Goal: Obtain resource: Obtain resource

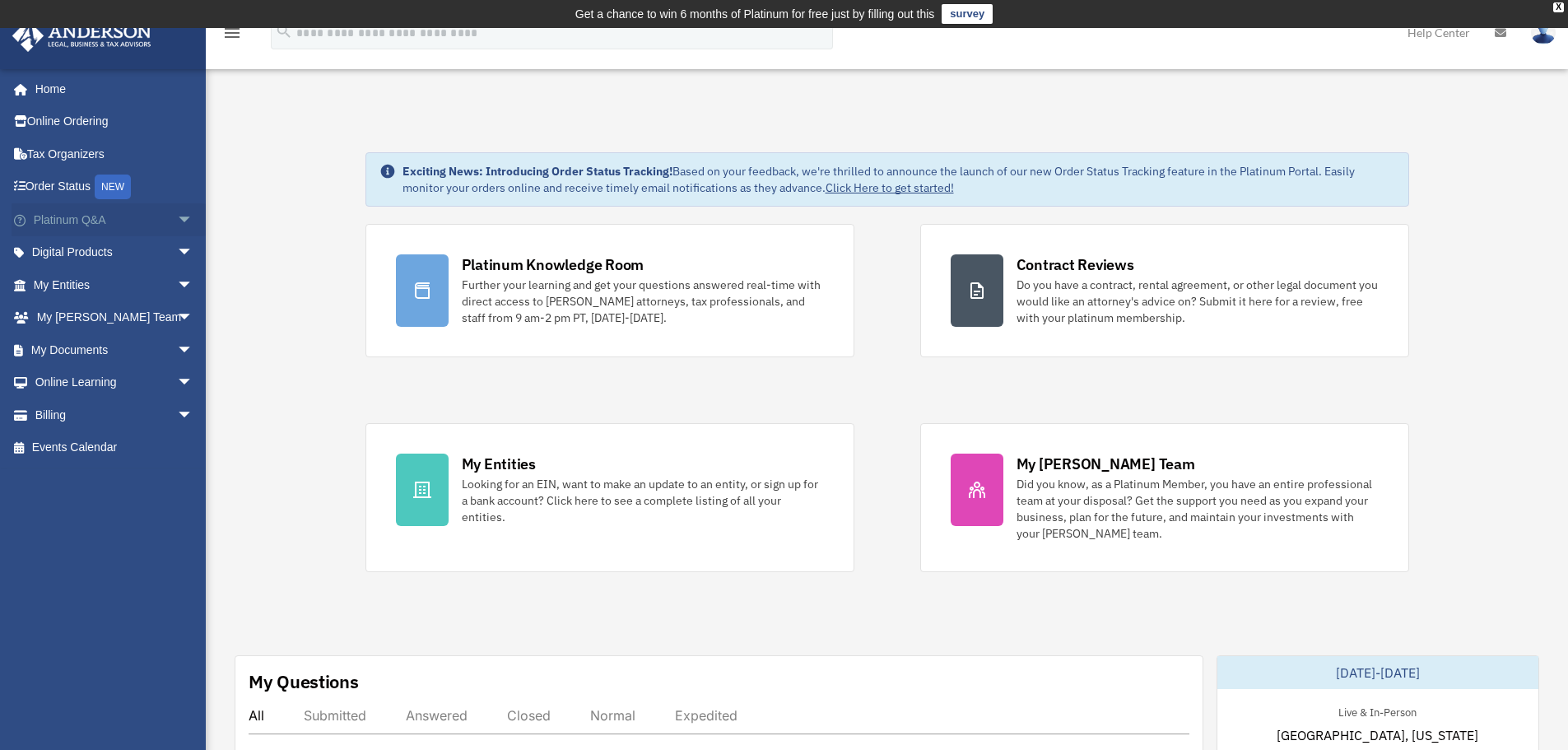
click at [178, 223] on span "arrow_drop_down" at bounding box center [194, 220] width 33 height 34
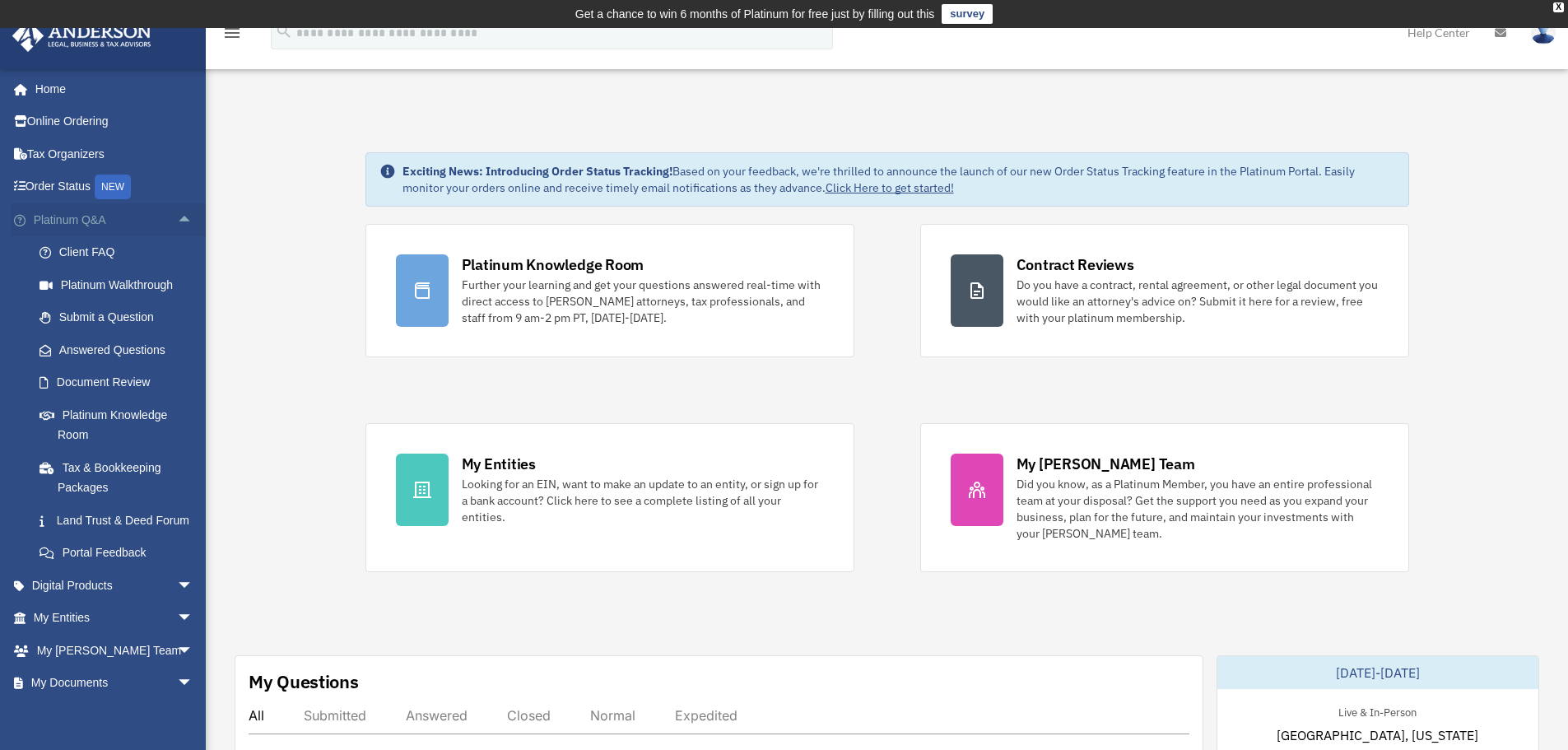
click at [178, 223] on span "arrow_drop_up" at bounding box center [194, 220] width 33 height 34
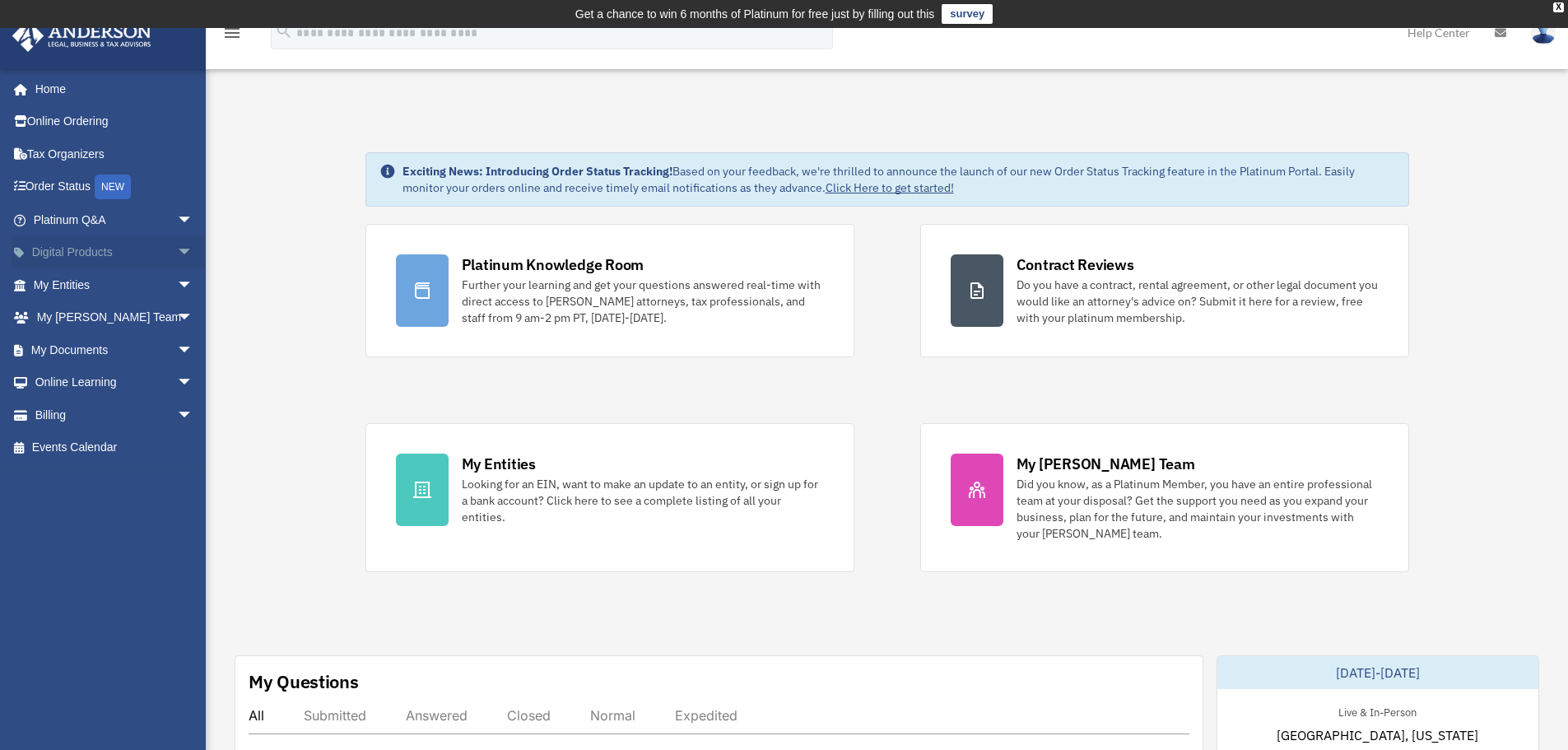
click at [177, 253] on span "arrow_drop_down" at bounding box center [194, 253] width 33 height 34
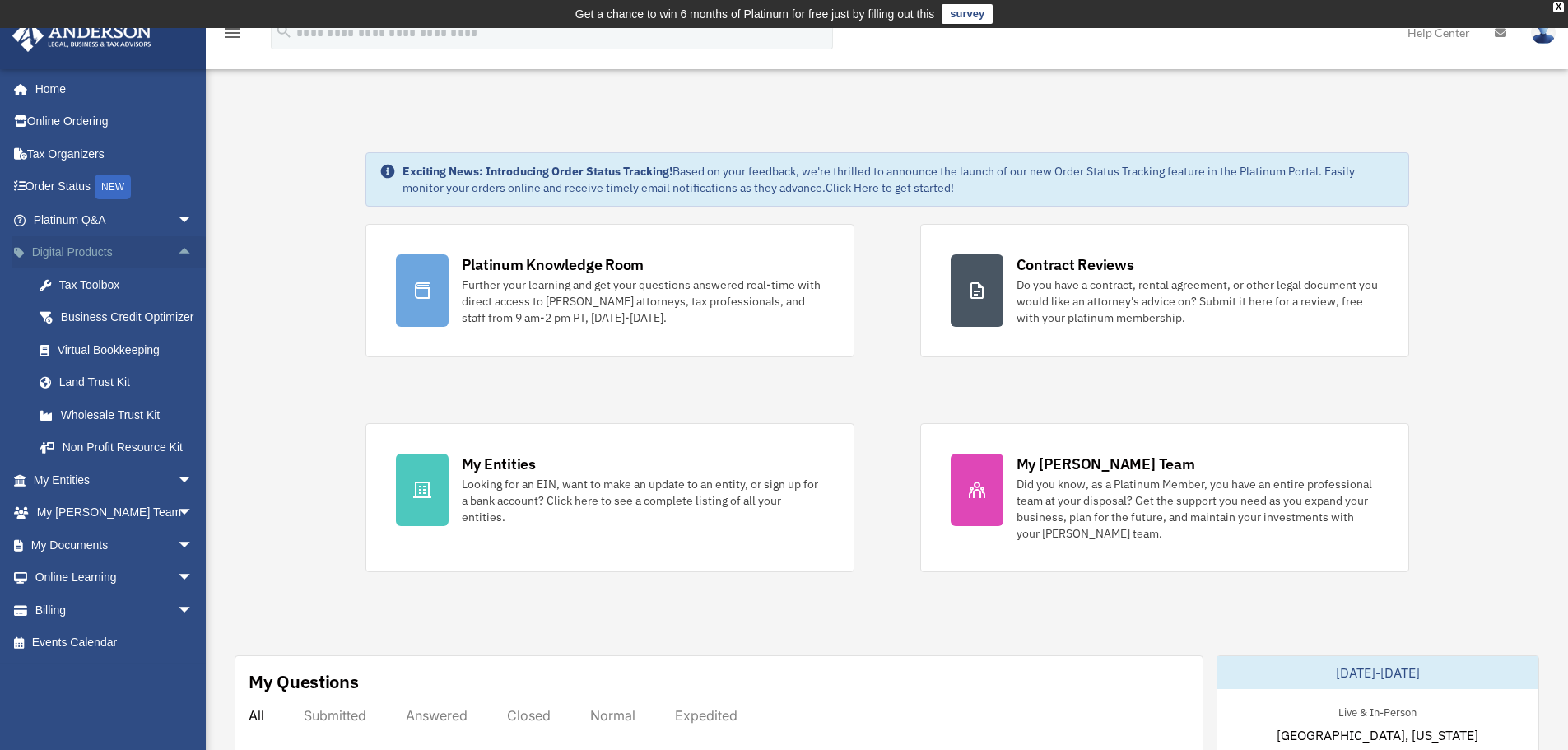
click at [177, 253] on span "arrow_drop_up" at bounding box center [194, 253] width 33 height 34
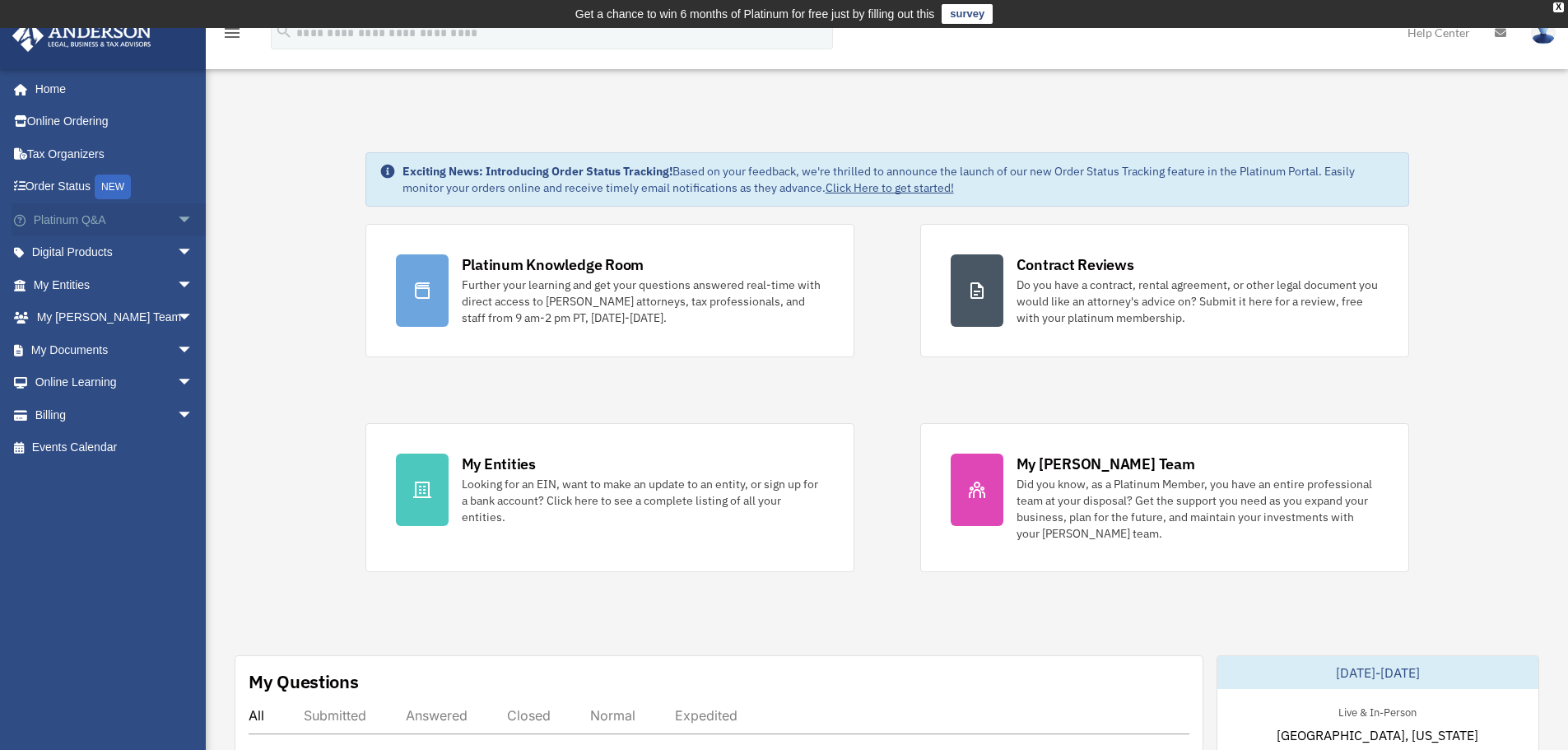
click at [177, 219] on span "arrow_drop_down" at bounding box center [194, 220] width 33 height 34
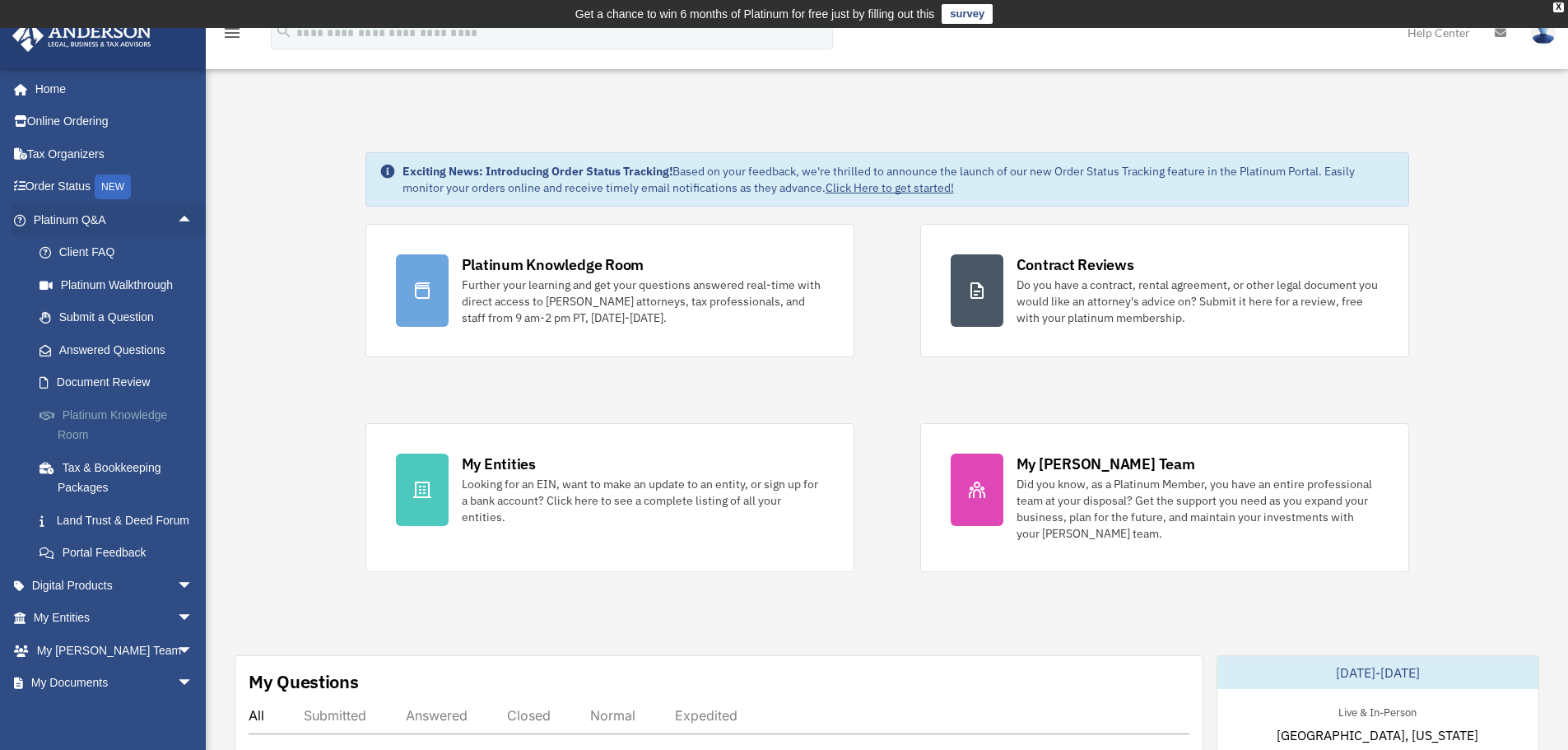
click at [168, 426] on link "Platinum Knowledge Room" at bounding box center [121, 425] width 195 height 53
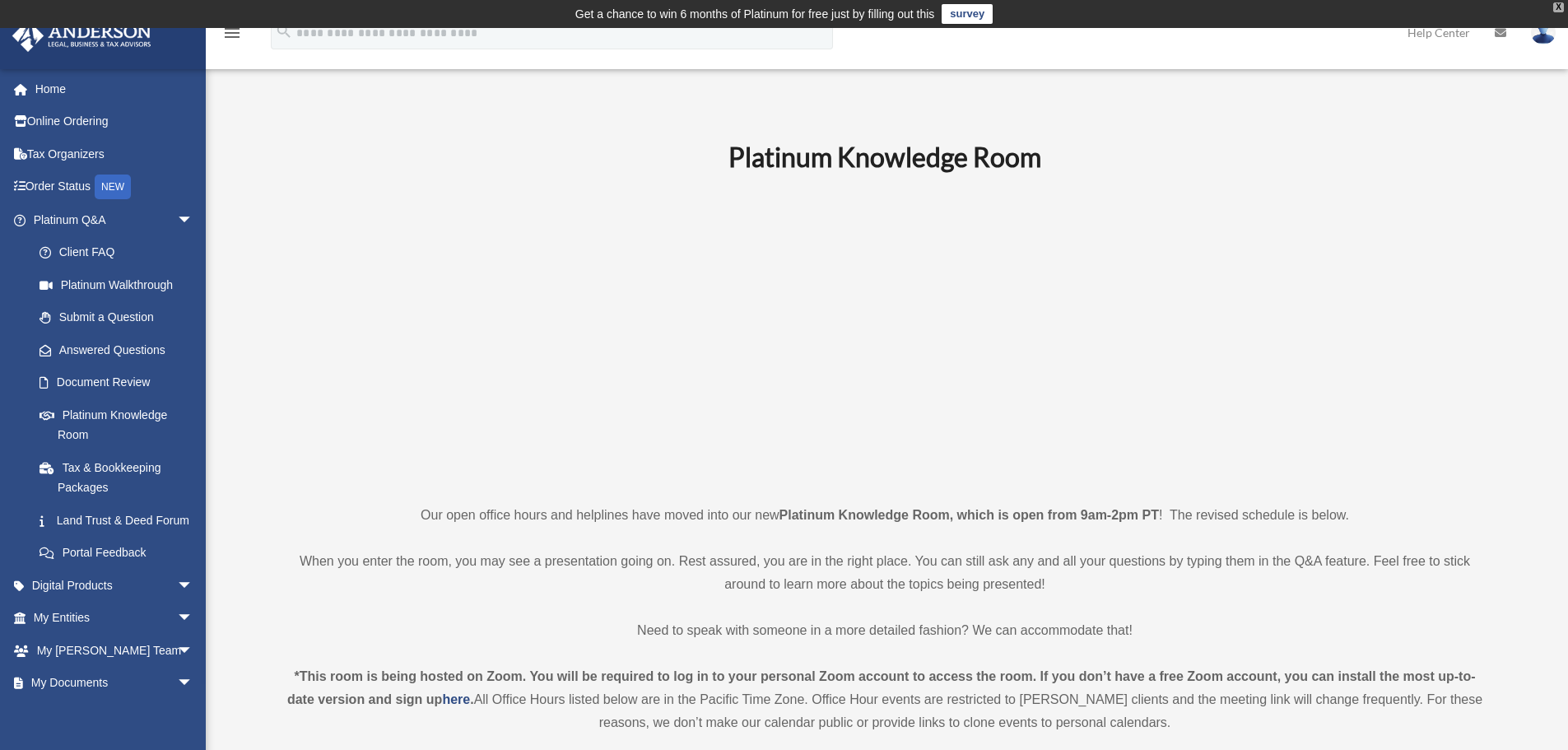
click at [1556, 8] on div "X" at bounding box center [1558, 8] width 11 height 10
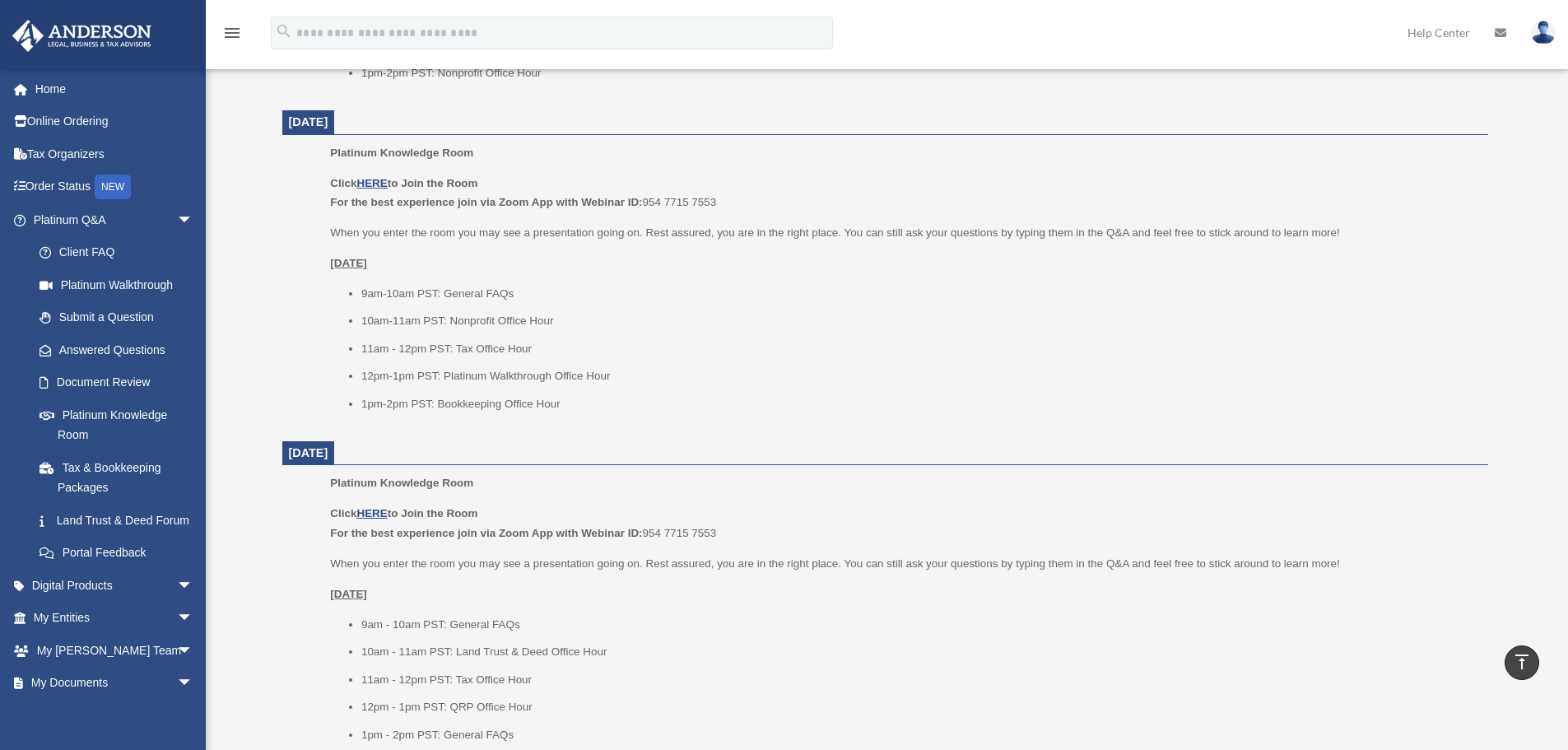
scroll to position [1317, 0]
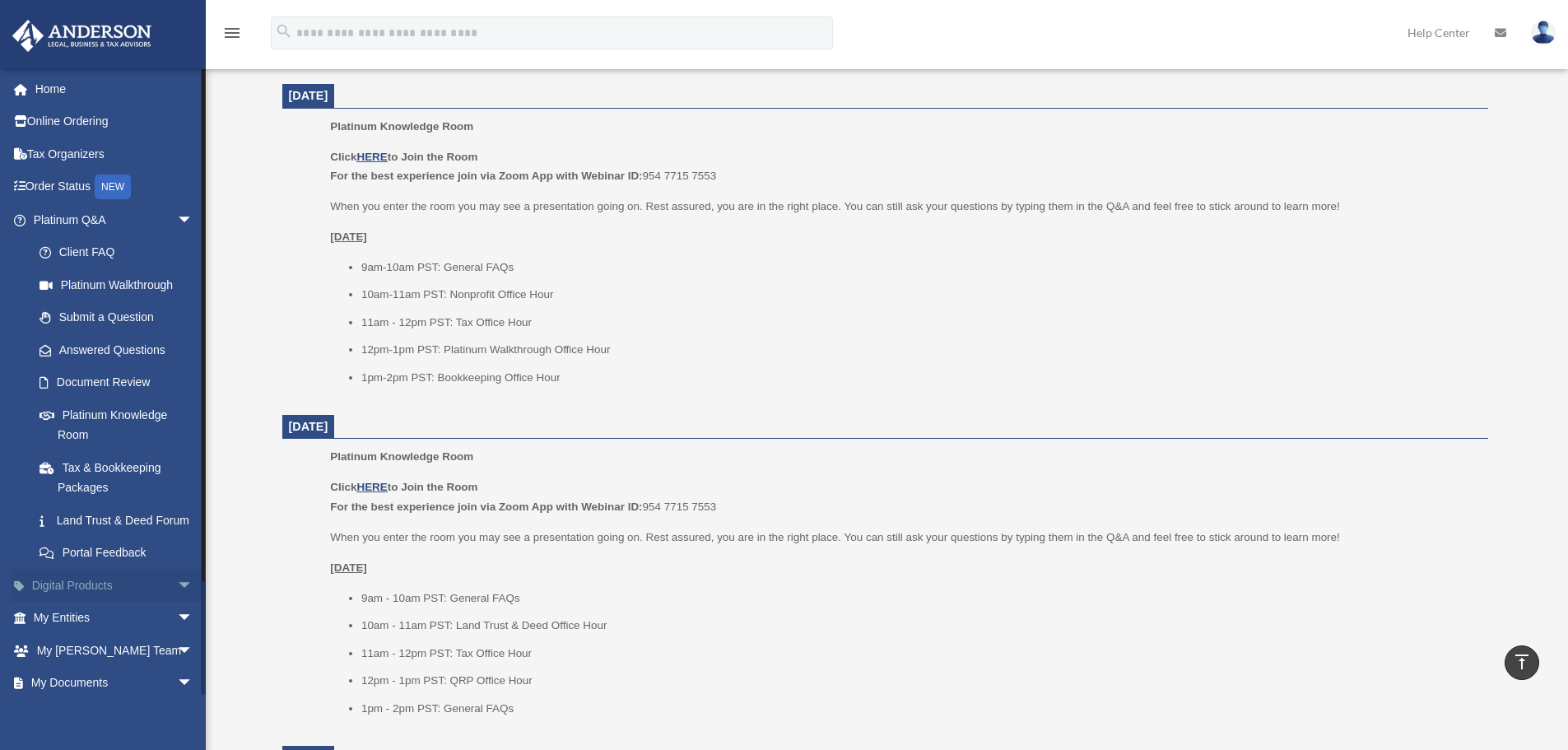
click at [177, 603] on span "arrow_drop_down" at bounding box center [194, 585] width 33 height 34
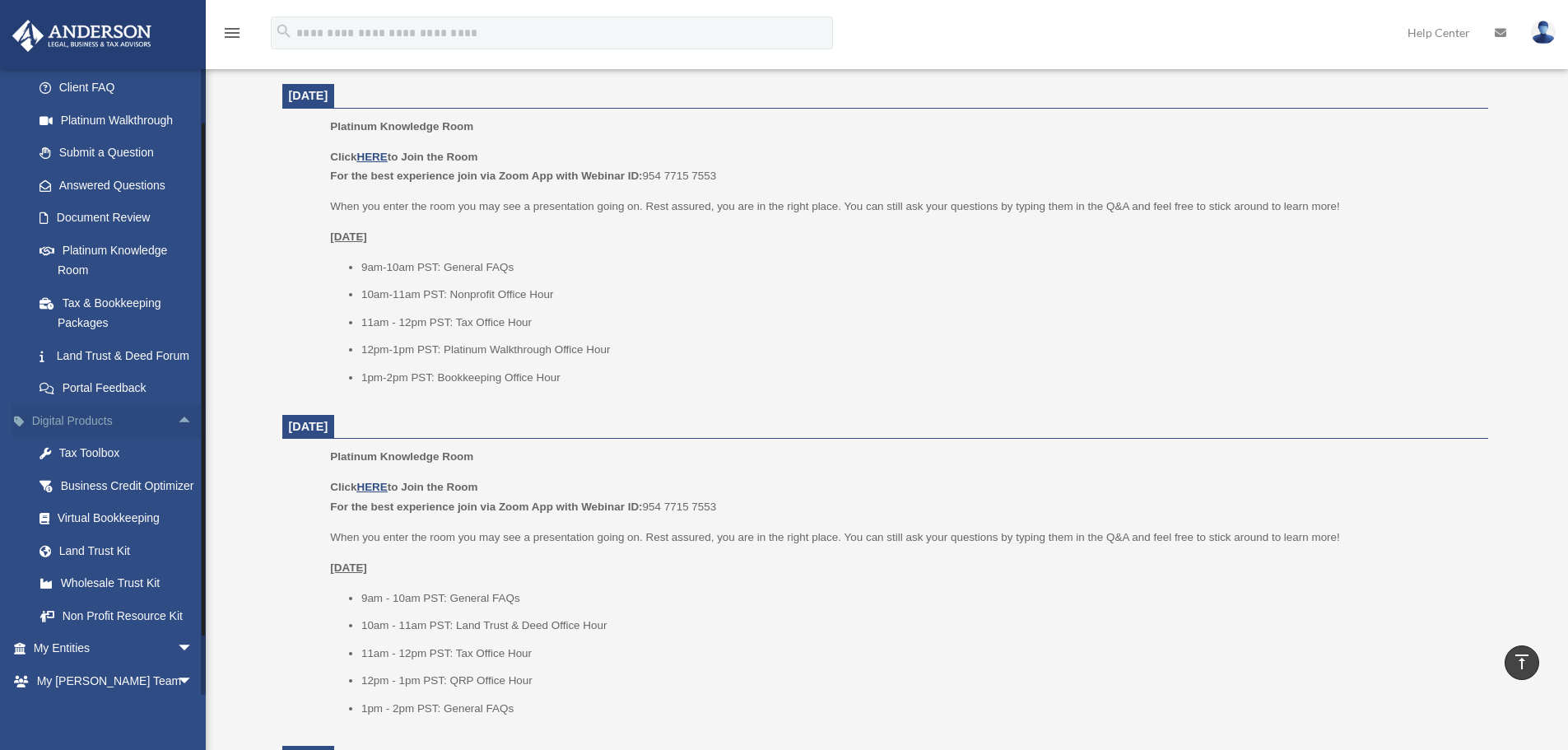
click at [177, 438] on span "arrow_drop_up" at bounding box center [194, 421] width 33 height 34
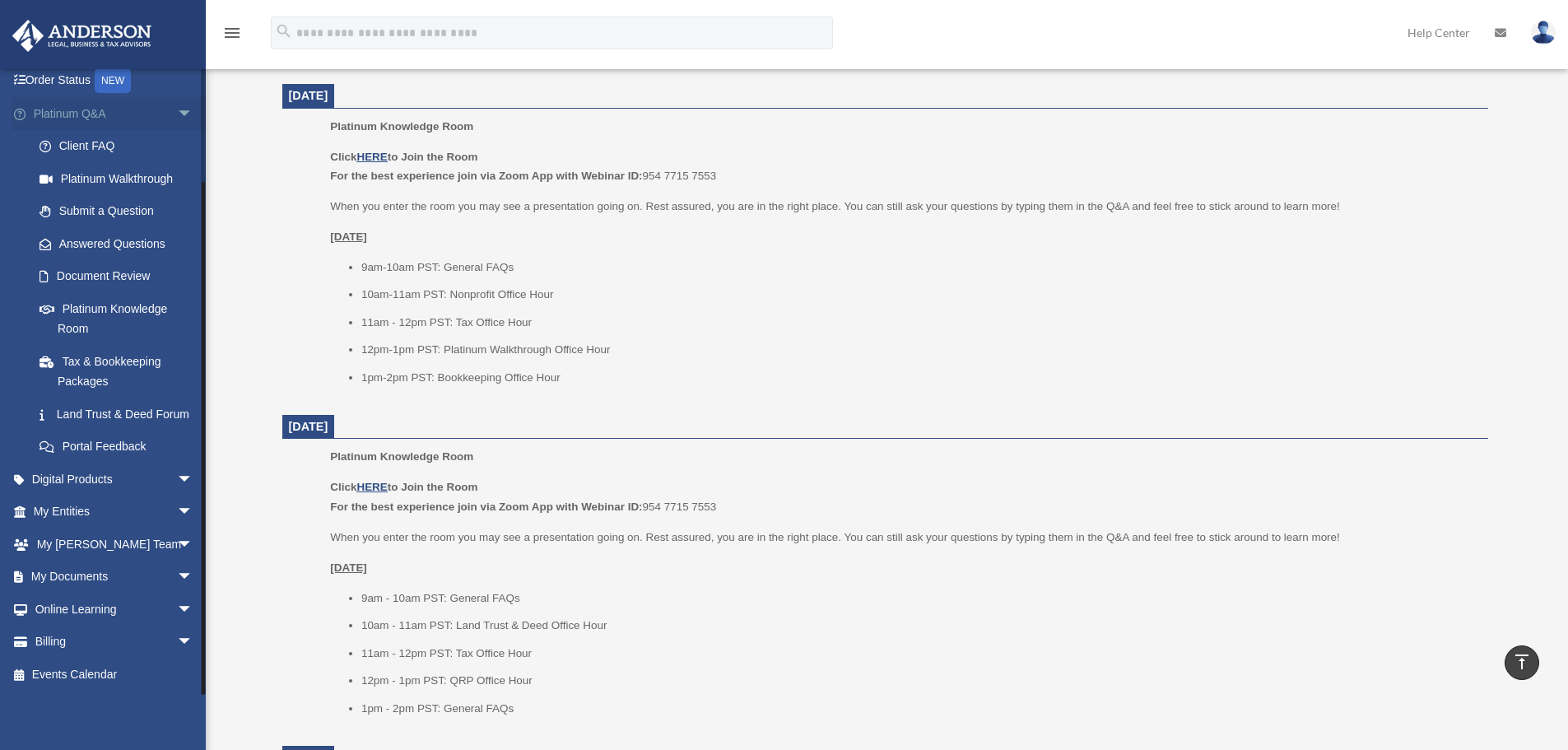
click at [177, 98] on span "arrow_drop_down" at bounding box center [194, 114] width 33 height 34
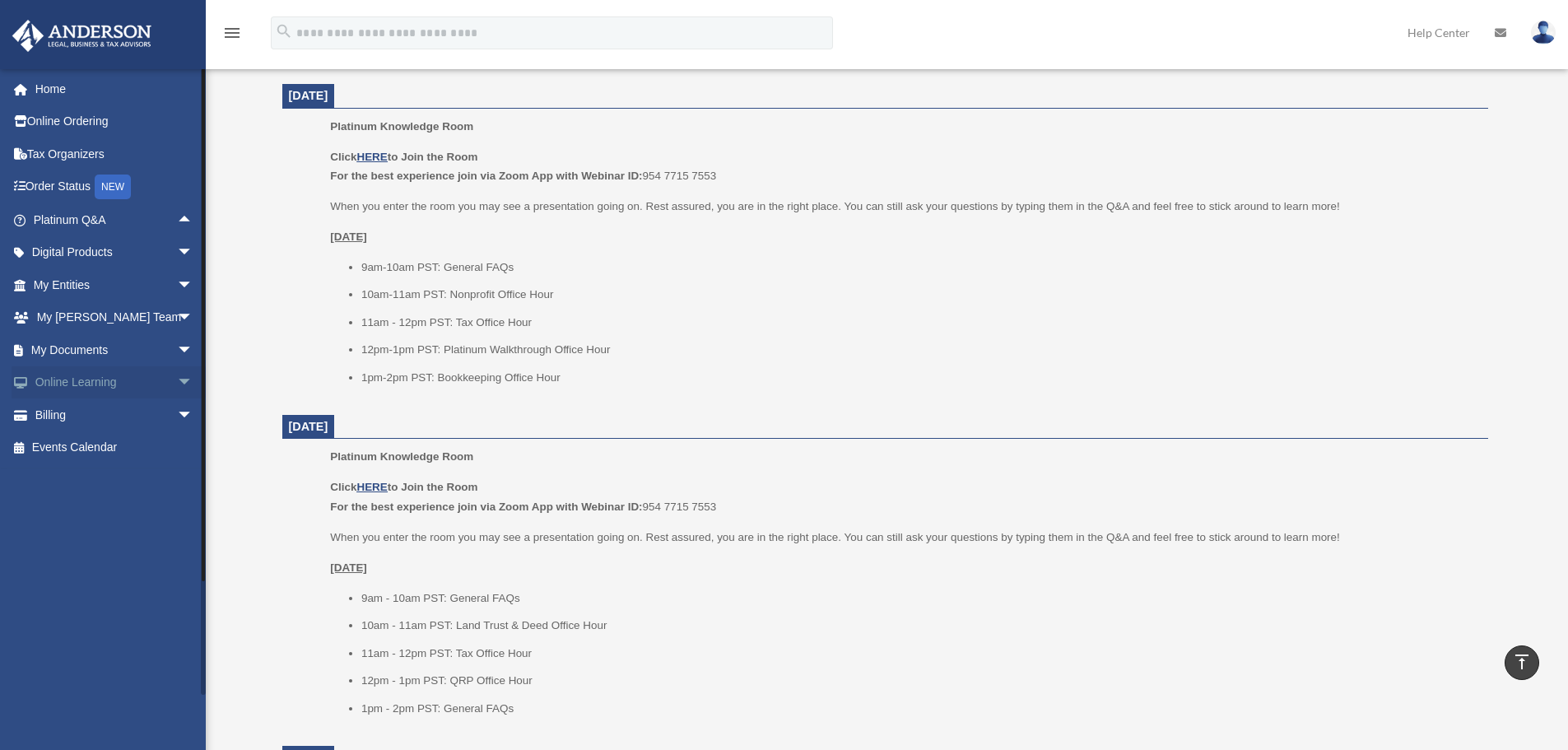
click at [179, 385] on span "arrow_drop_down" at bounding box center [194, 383] width 33 height 34
click at [177, 380] on span "arrow_drop_up" at bounding box center [194, 383] width 33 height 34
click at [177, 351] on span "arrow_drop_down" at bounding box center [194, 350] width 33 height 34
click at [113, 450] on link "Forms Library" at bounding box center [121, 448] width 195 height 33
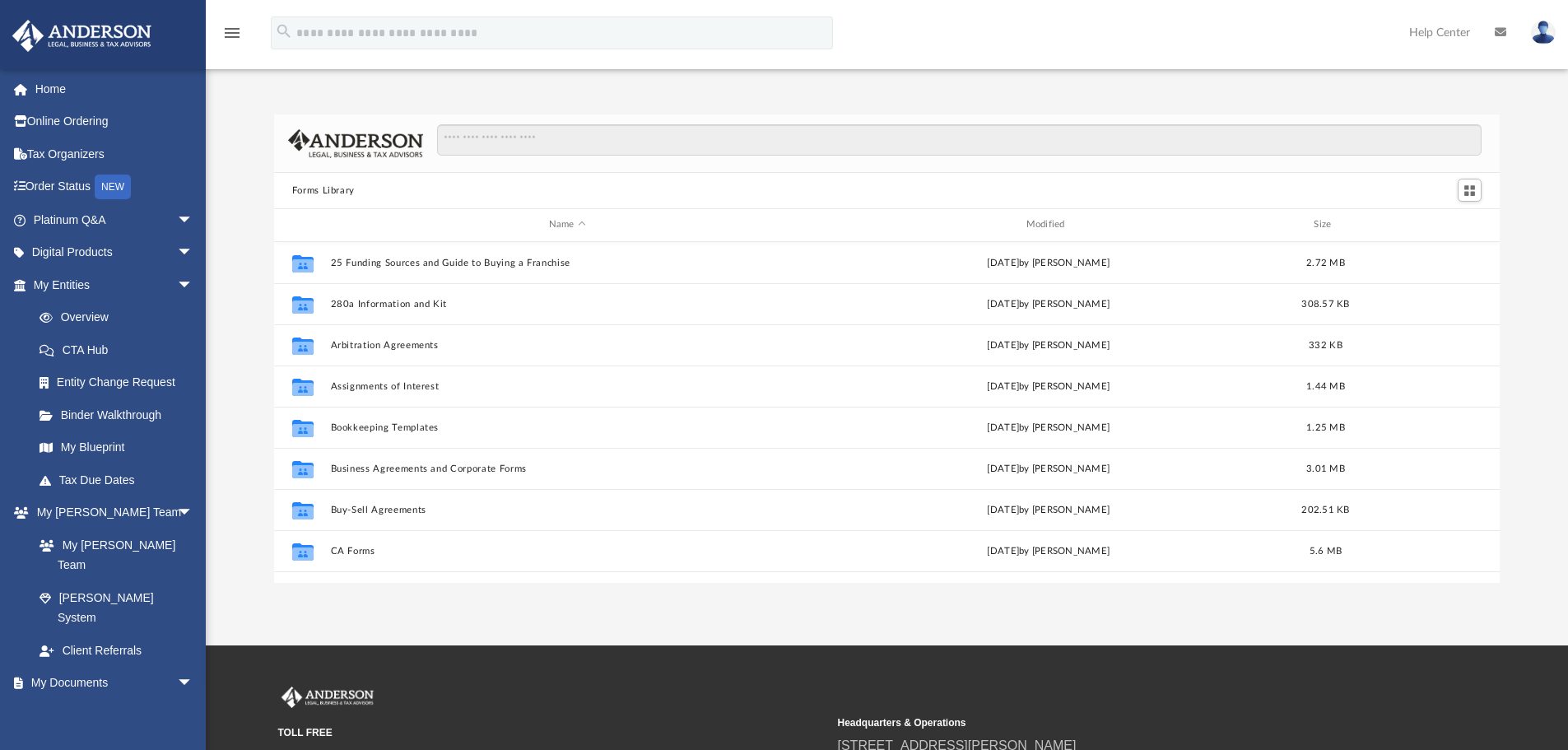
scroll to position [362, 1213]
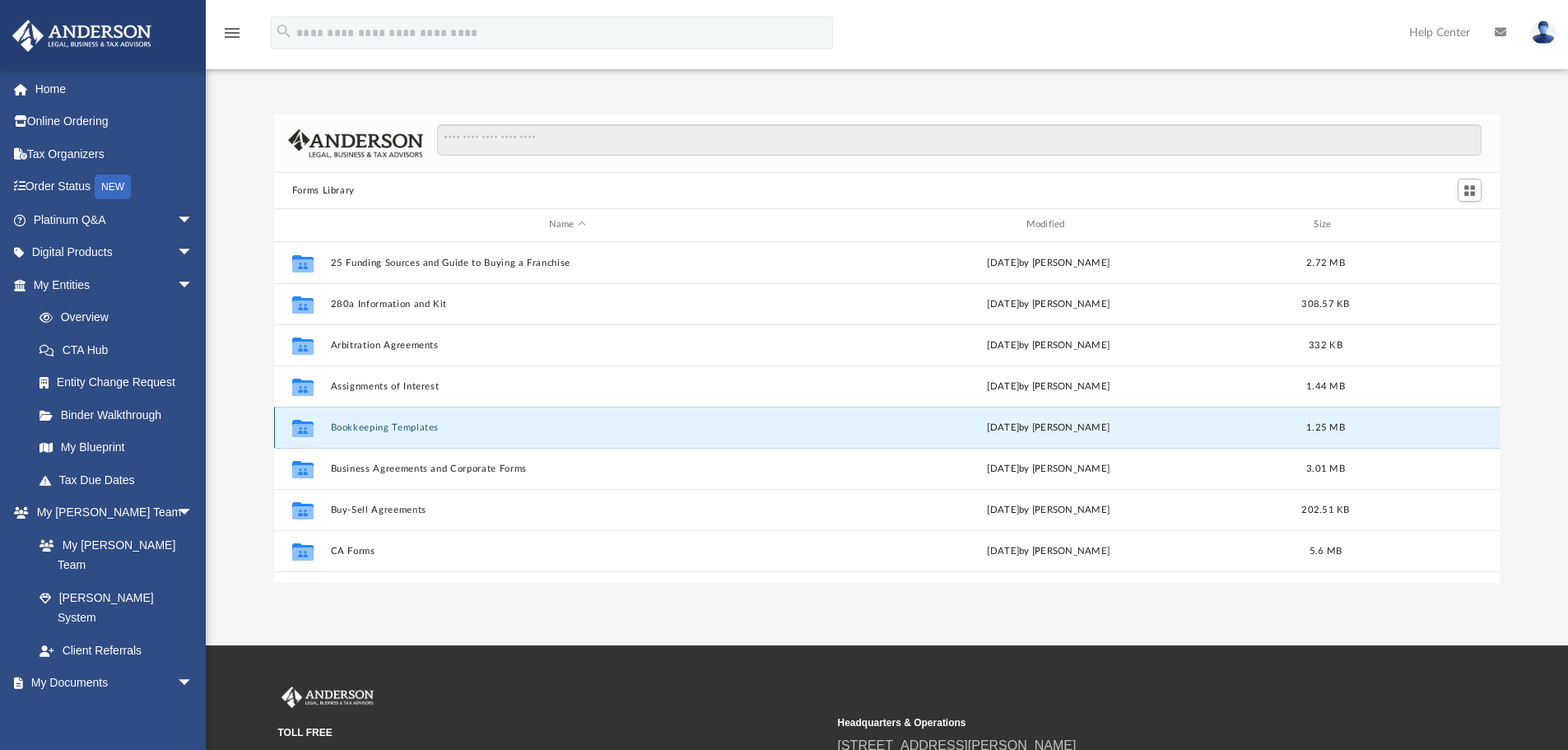
click at [421, 430] on button "Bookkeeping Templates" at bounding box center [567, 428] width 474 height 11
click at [497, 426] on button "Bookkeeping Templates" at bounding box center [567, 428] width 474 height 11
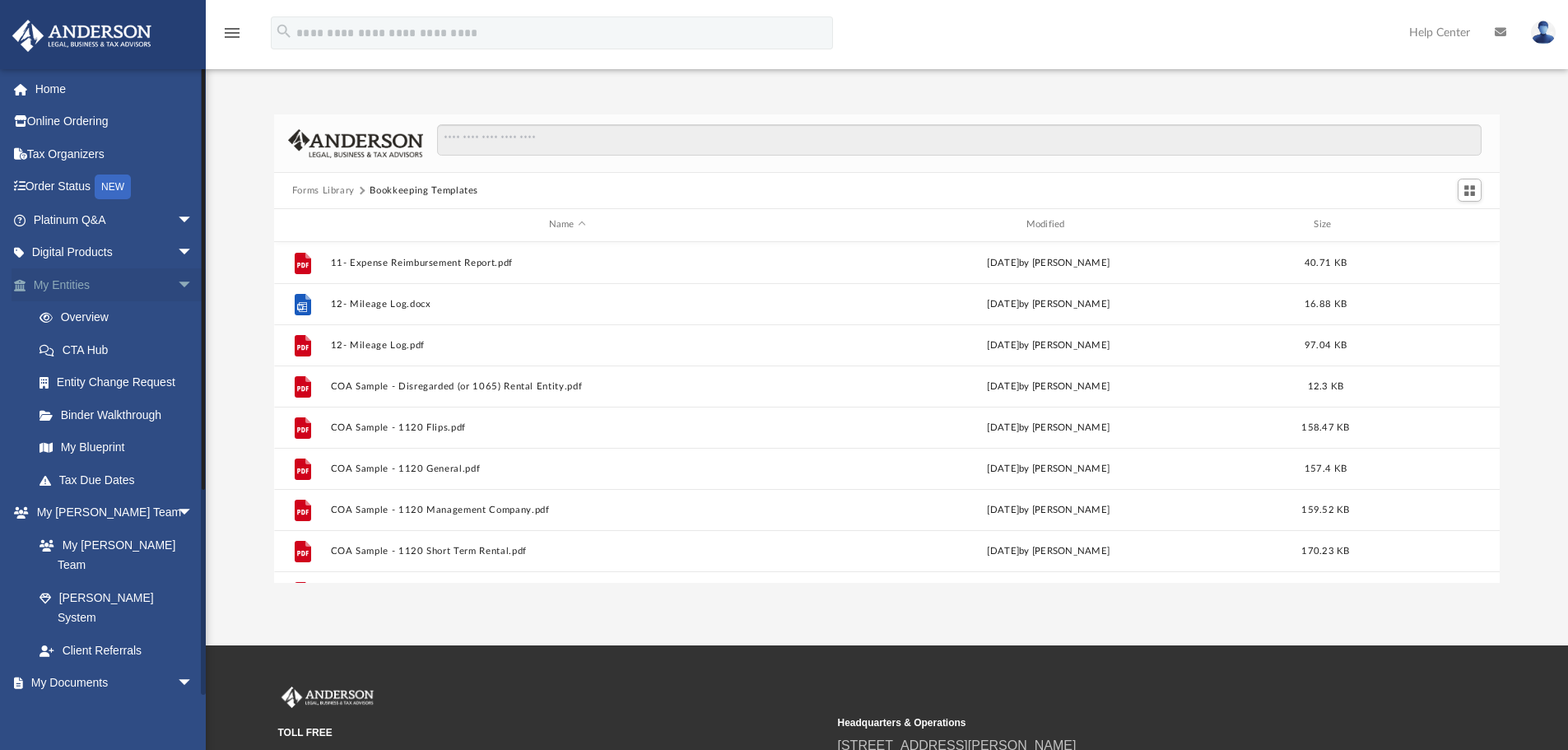
click at [158, 284] on link "My Entities arrow_drop_down" at bounding box center [115, 285] width 206 height 33
click at [177, 281] on span "arrow_drop_down" at bounding box center [194, 285] width 33 height 34
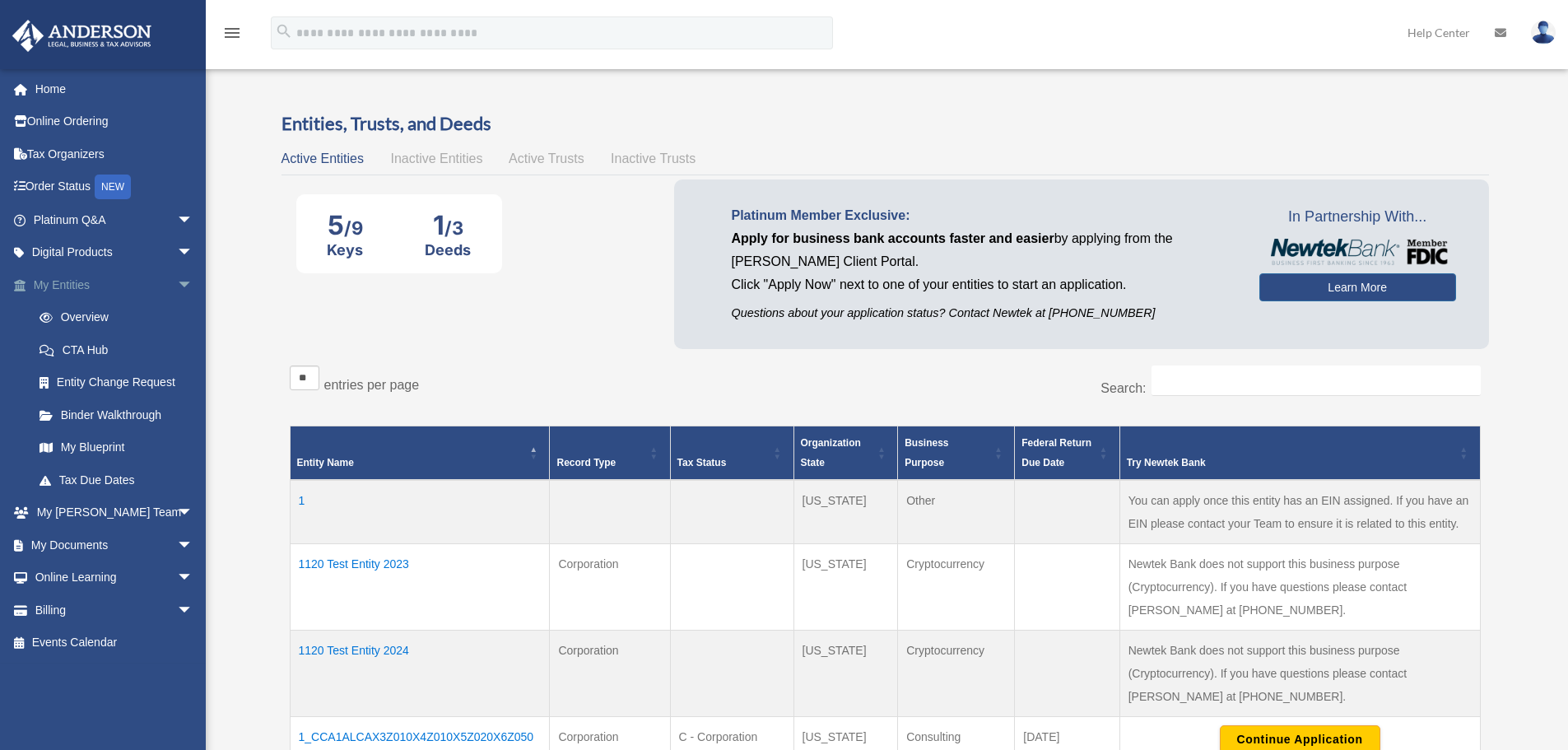
click at [180, 281] on span "arrow_drop_down" at bounding box center [194, 285] width 33 height 34
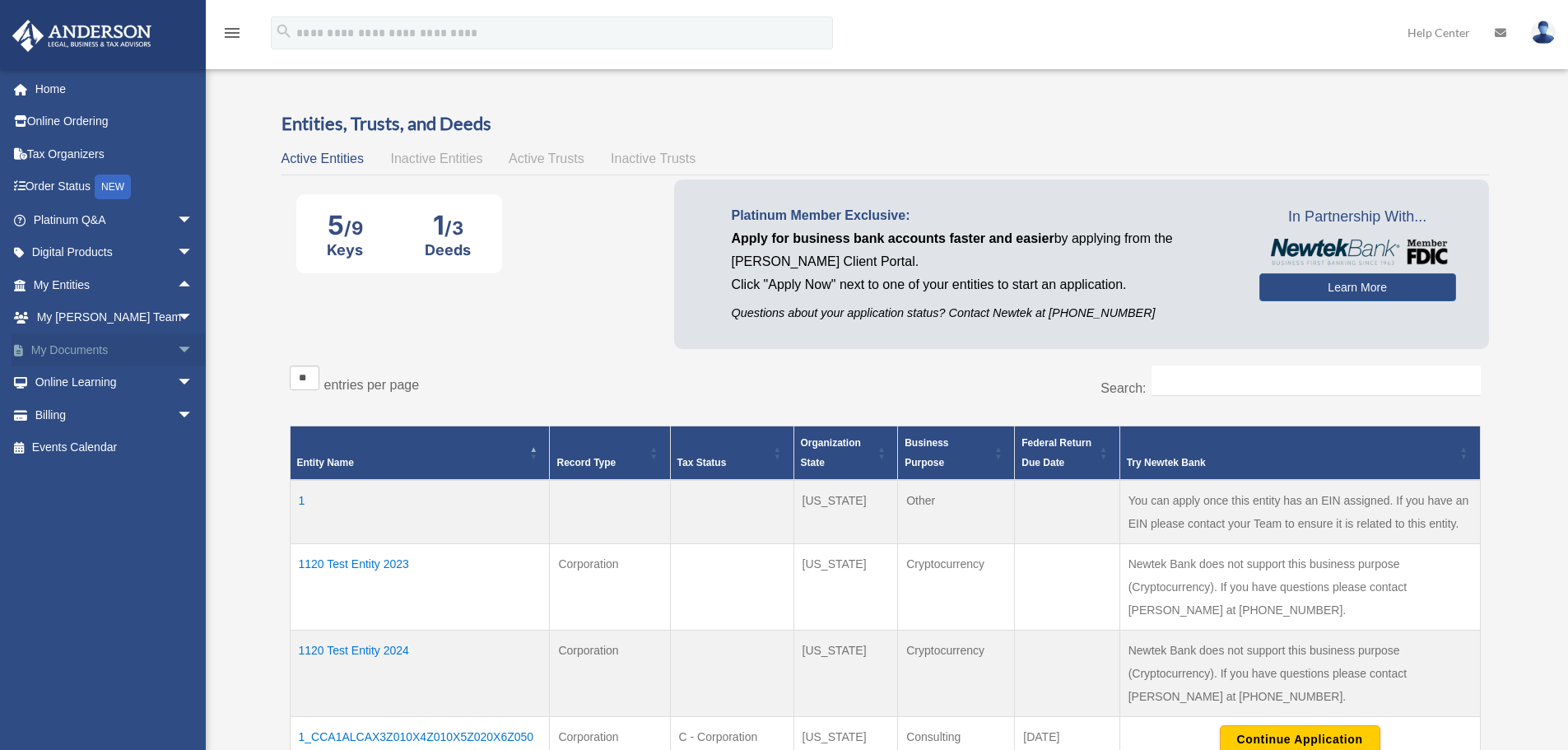
click at [177, 354] on span "arrow_drop_down" at bounding box center [194, 350] width 33 height 34
click at [143, 449] on link "Forms Library" at bounding box center [121, 448] width 195 height 33
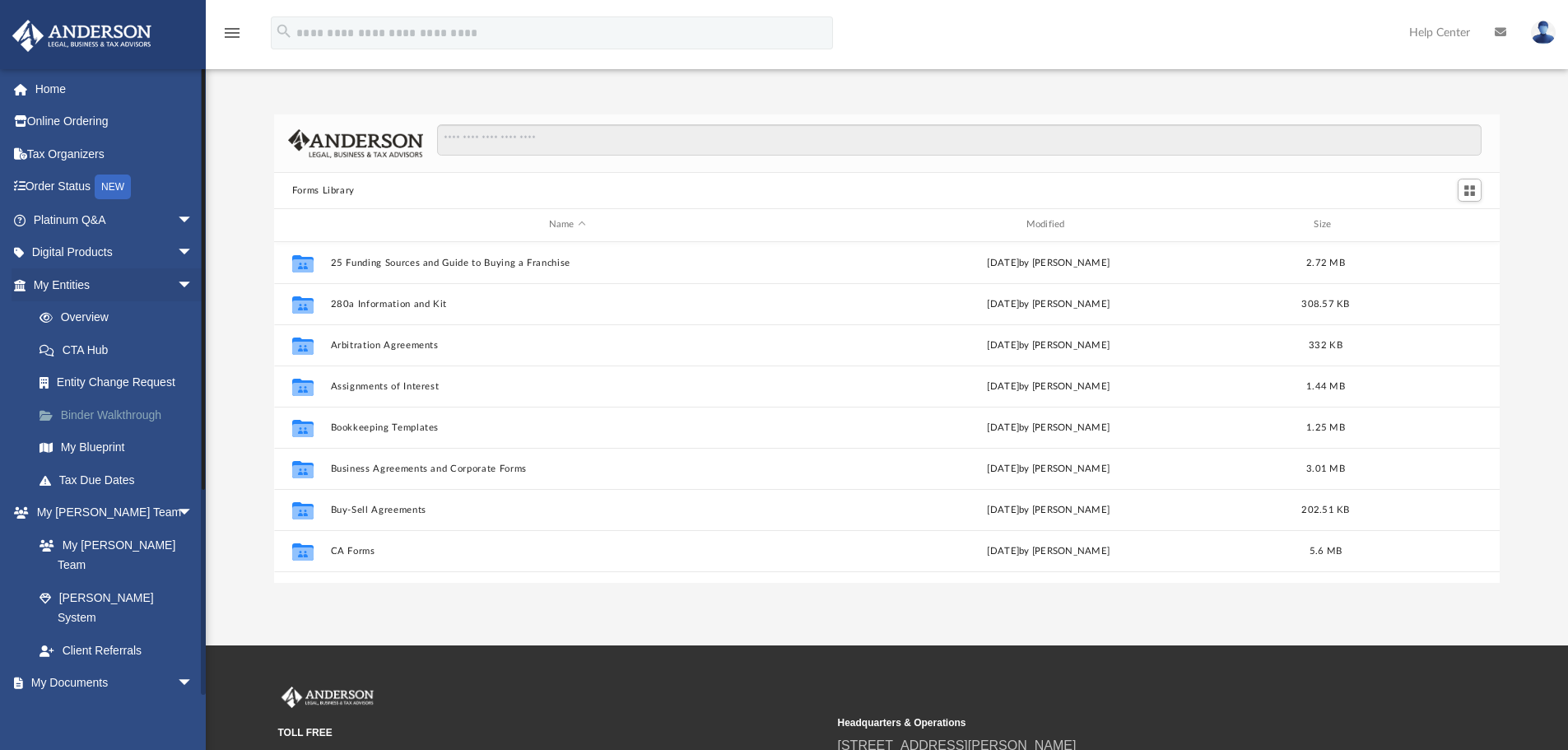
scroll to position [362, 1213]
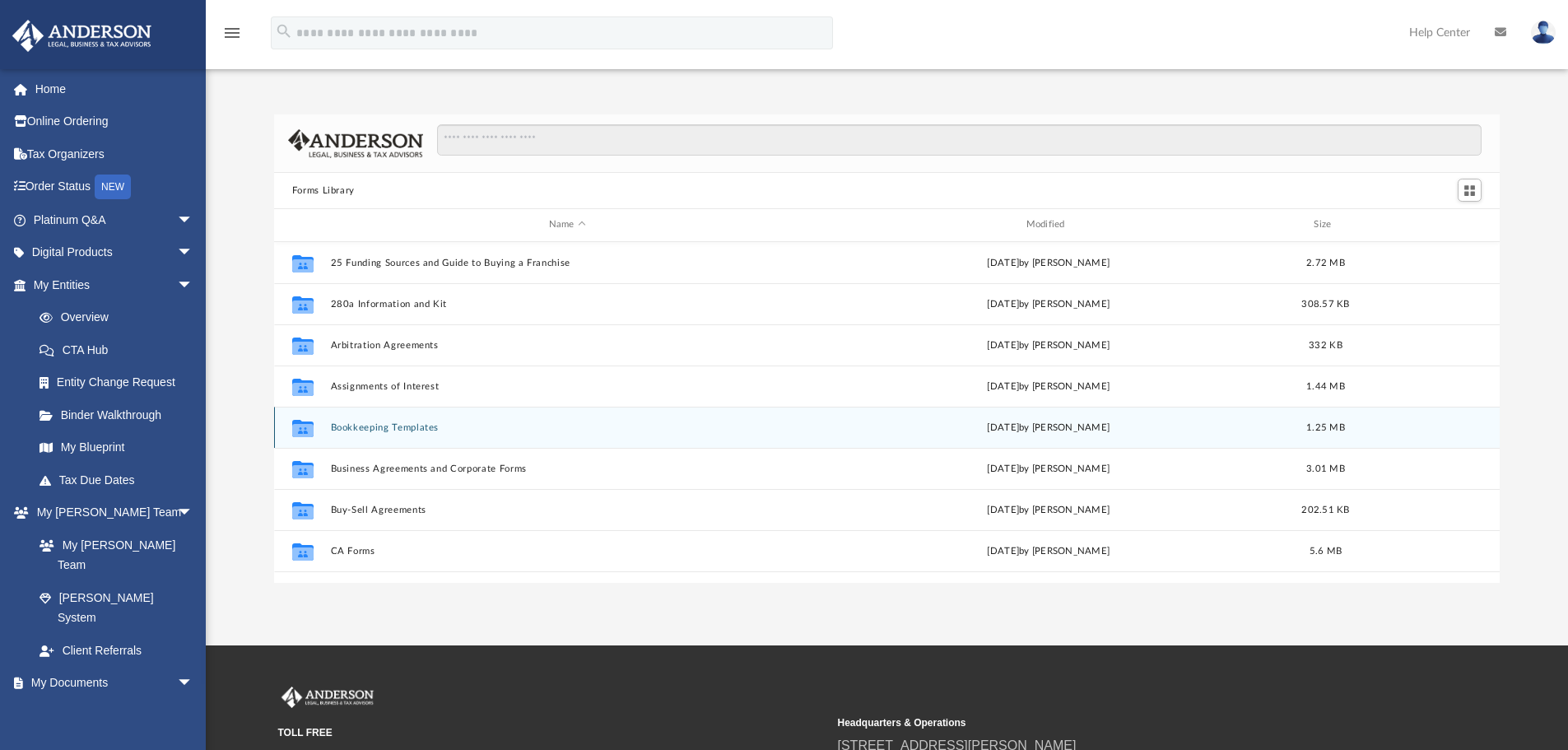
click at [418, 426] on button "Bookkeeping Templates" at bounding box center [567, 428] width 474 height 11
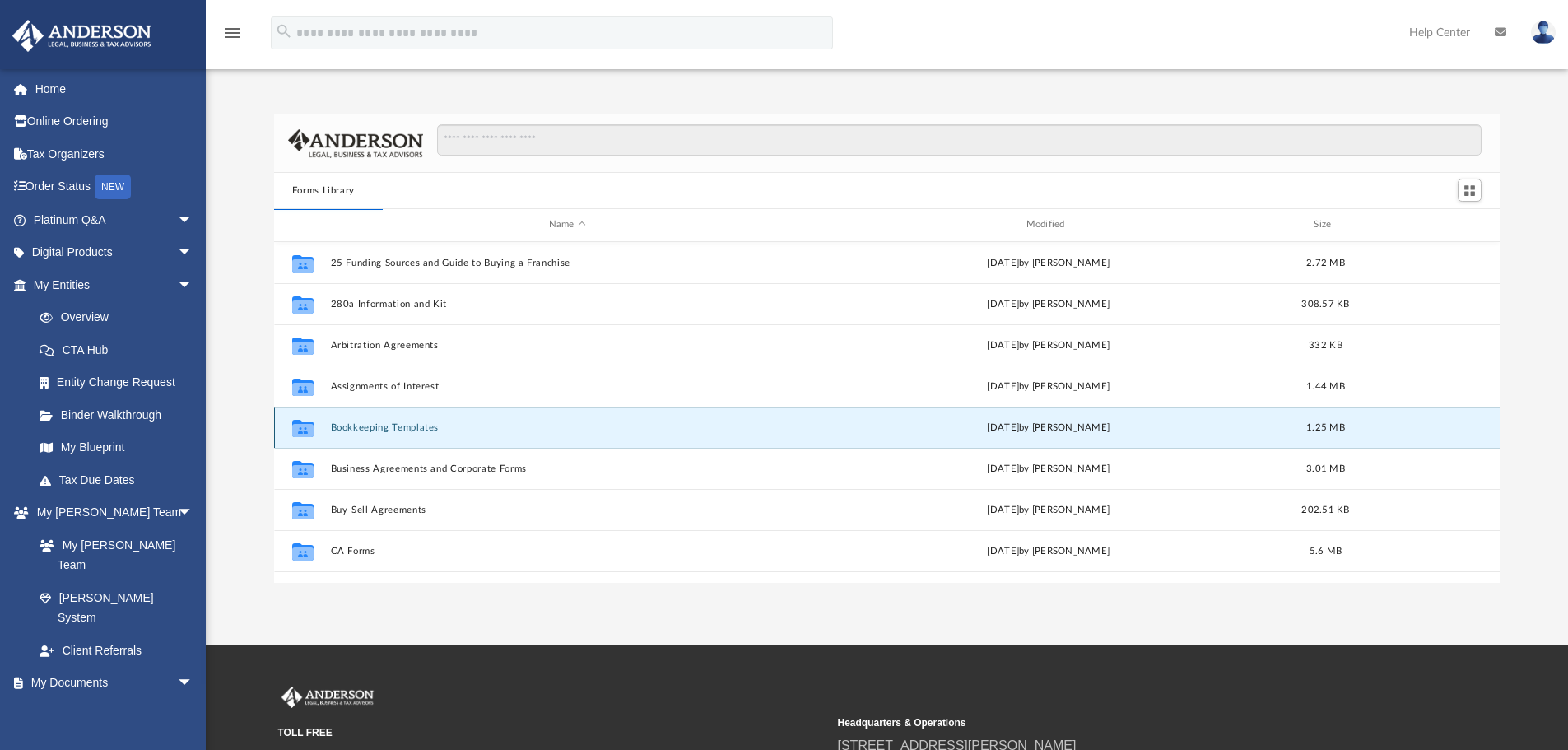
click at [433, 423] on button "Bookkeeping Templates" at bounding box center [567, 428] width 474 height 11
click at [428, 427] on button "Bookkeeping Templates" at bounding box center [567, 428] width 474 height 11
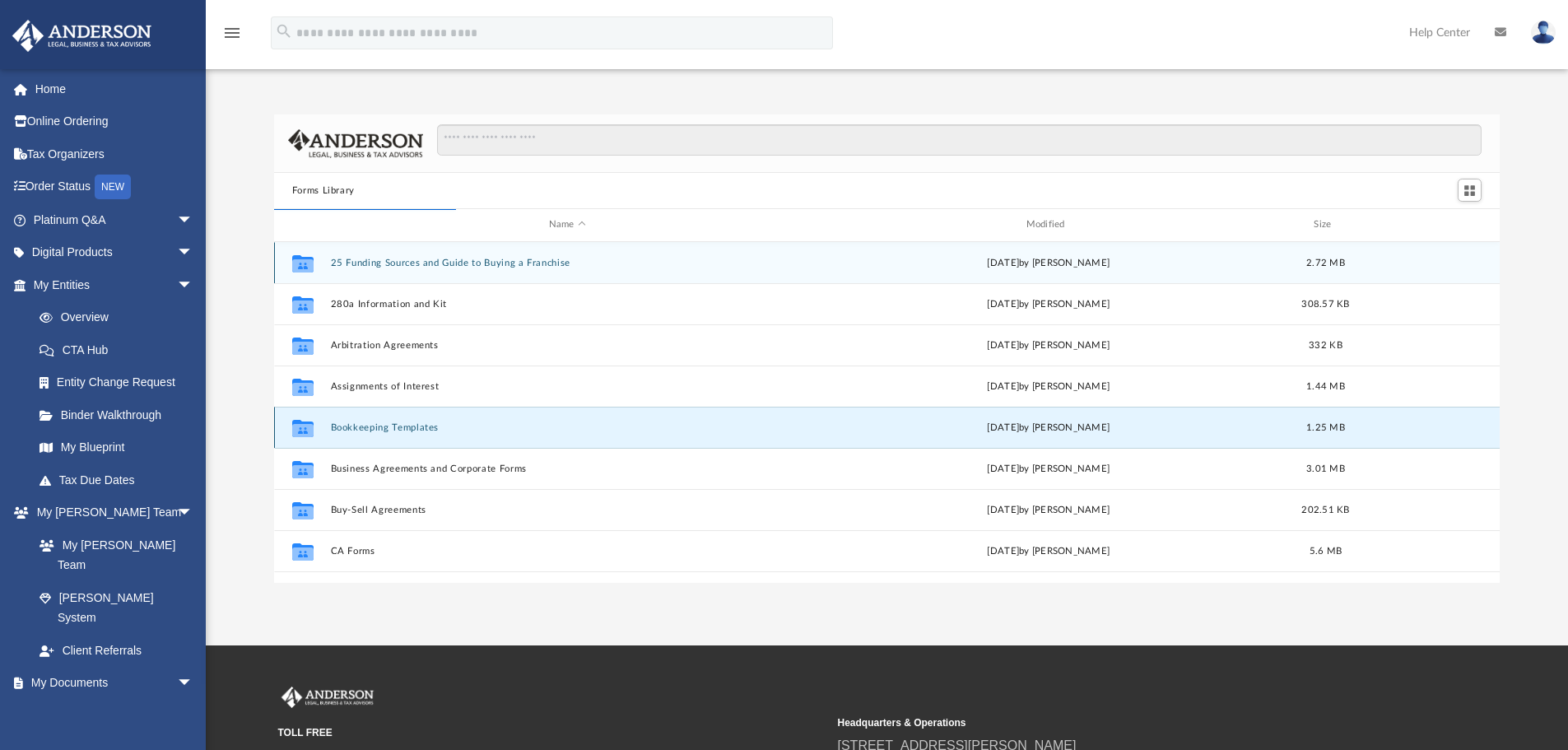
click at [546, 426] on button "Bookkeeping Templates" at bounding box center [567, 428] width 474 height 11
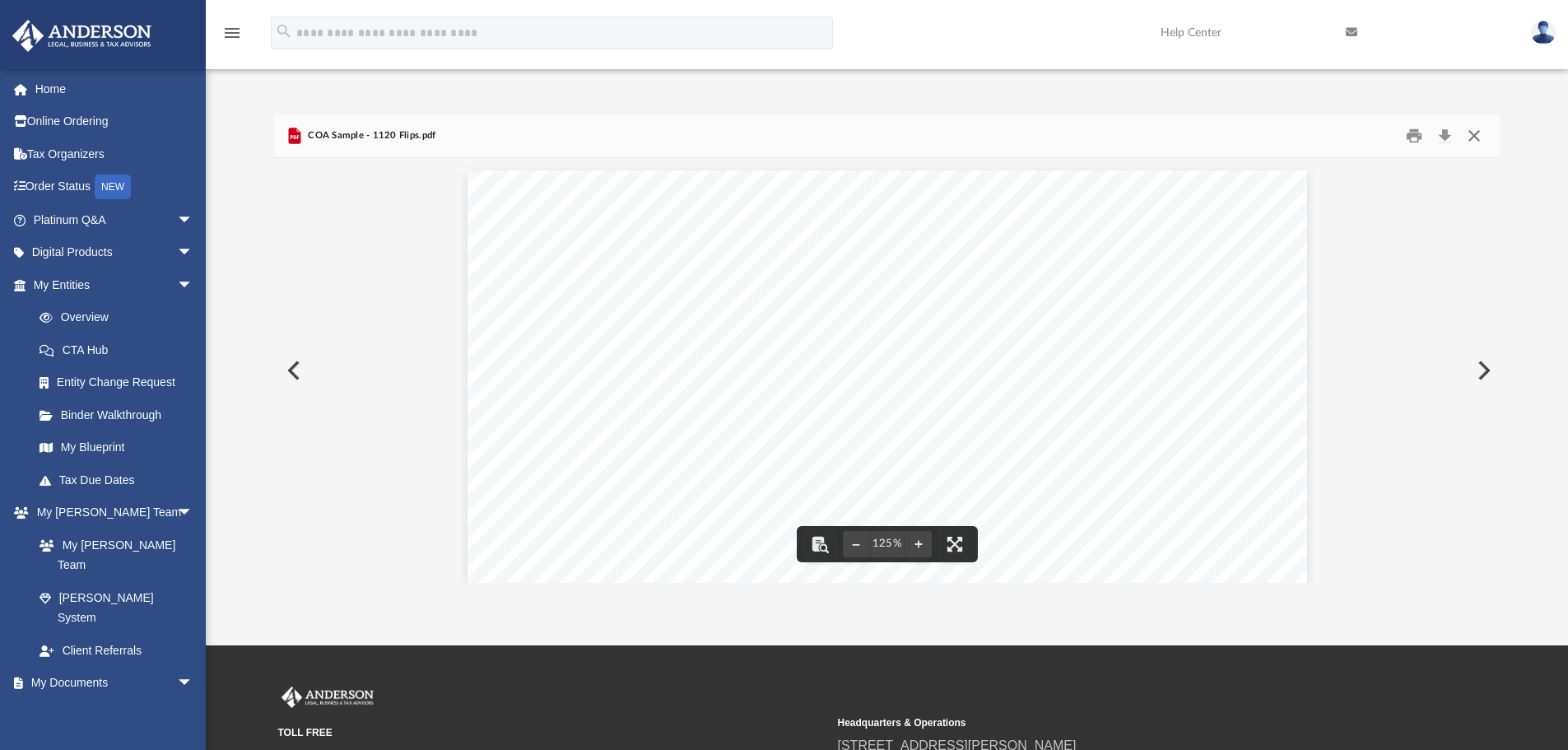
click at [1475, 137] on button "Close" at bounding box center [1475, 136] width 29 height 25
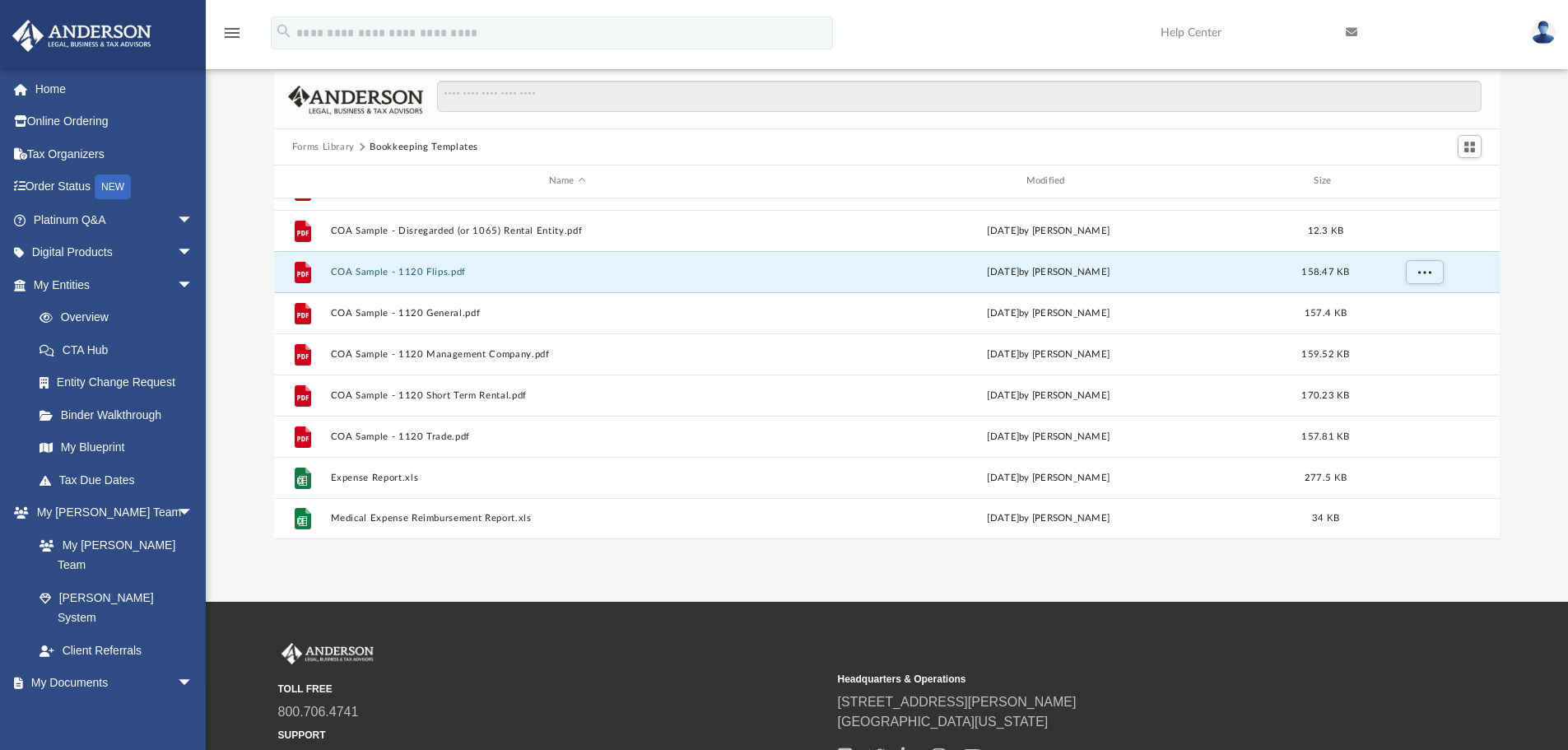
scroll to position [83, 0]
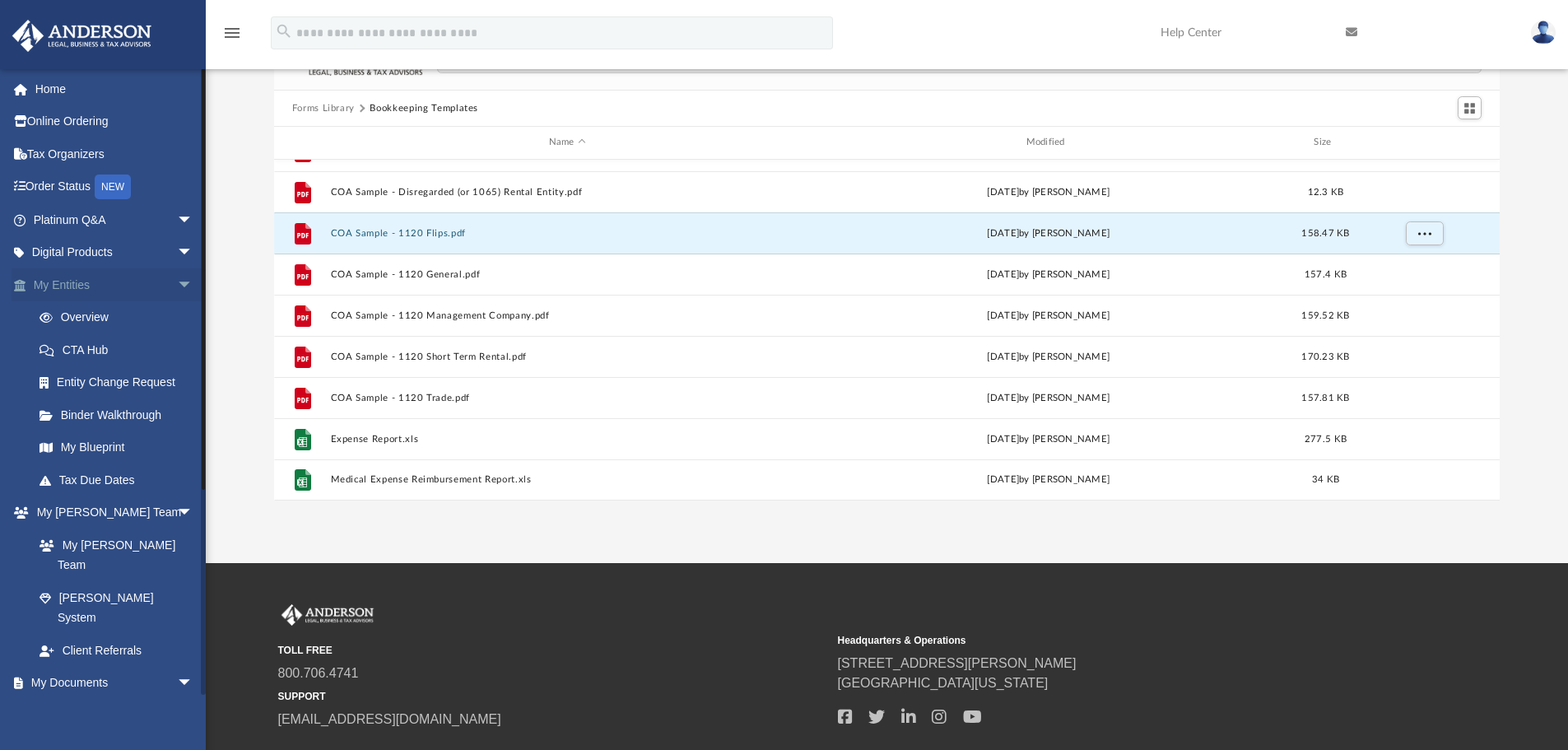
click at [177, 288] on span "arrow_drop_down" at bounding box center [194, 285] width 33 height 34
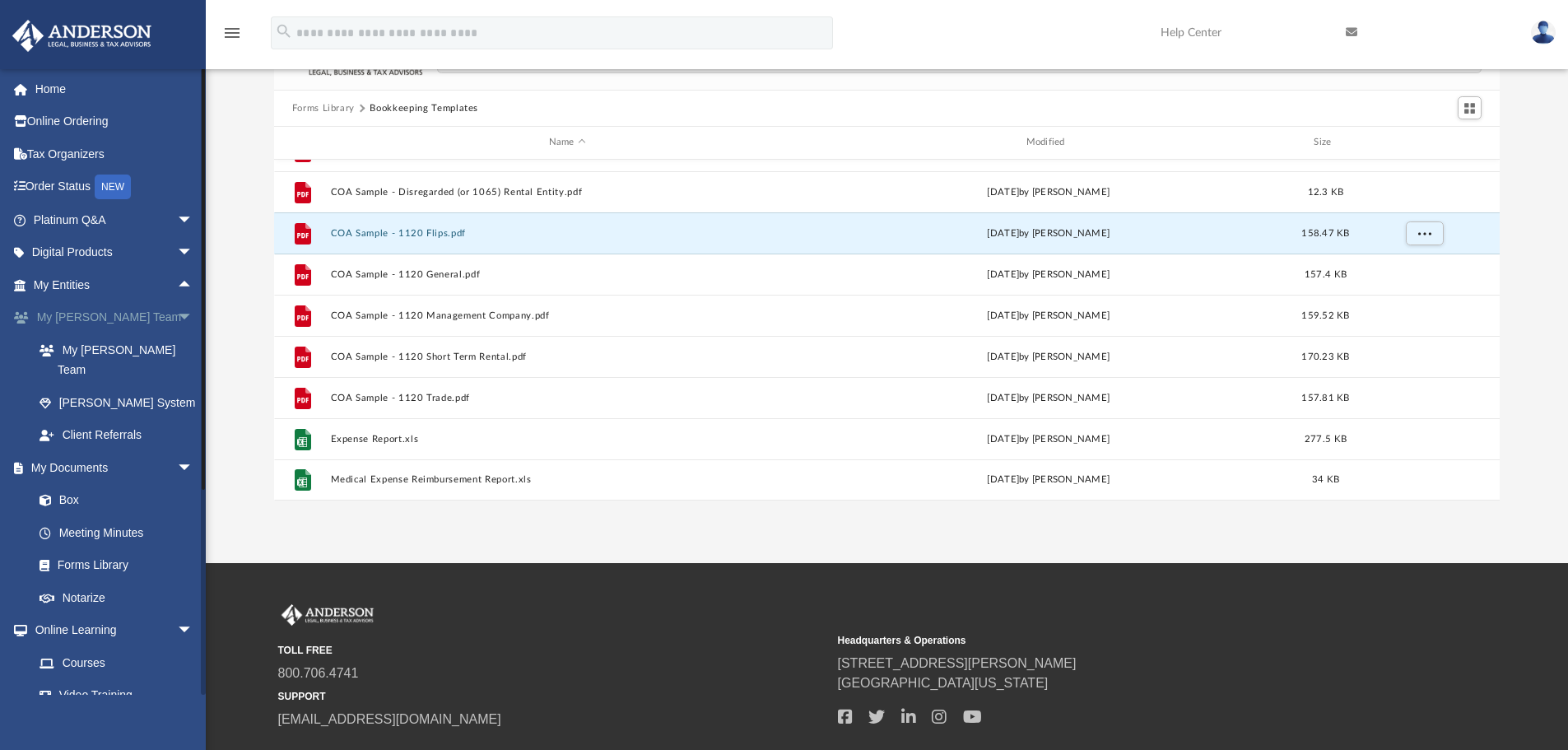
click at [177, 321] on span "arrow_drop_down" at bounding box center [194, 318] width 33 height 34
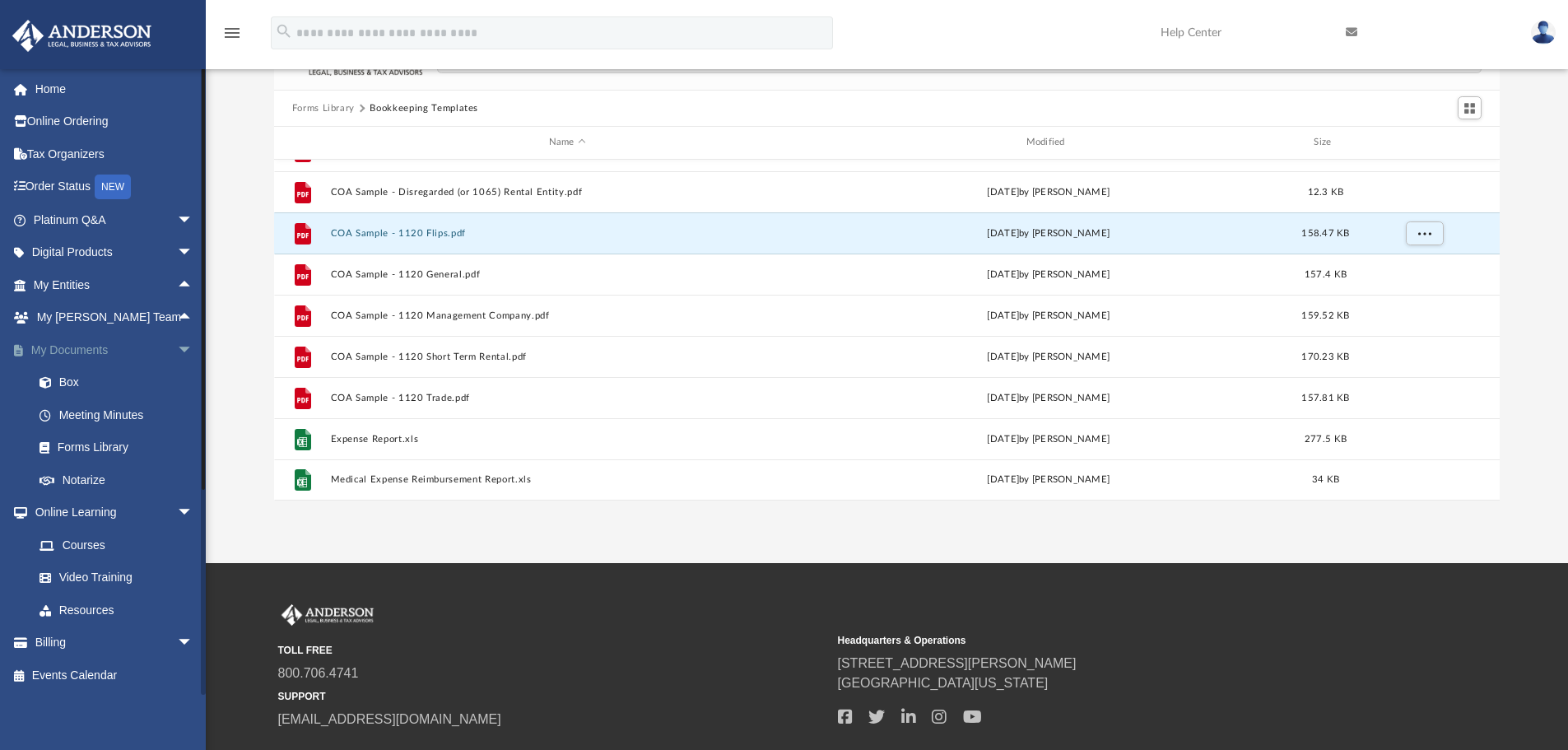
click at [177, 352] on span "arrow_drop_down" at bounding box center [194, 350] width 33 height 34
click at [177, 376] on span "arrow_drop_down" at bounding box center [194, 383] width 33 height 34
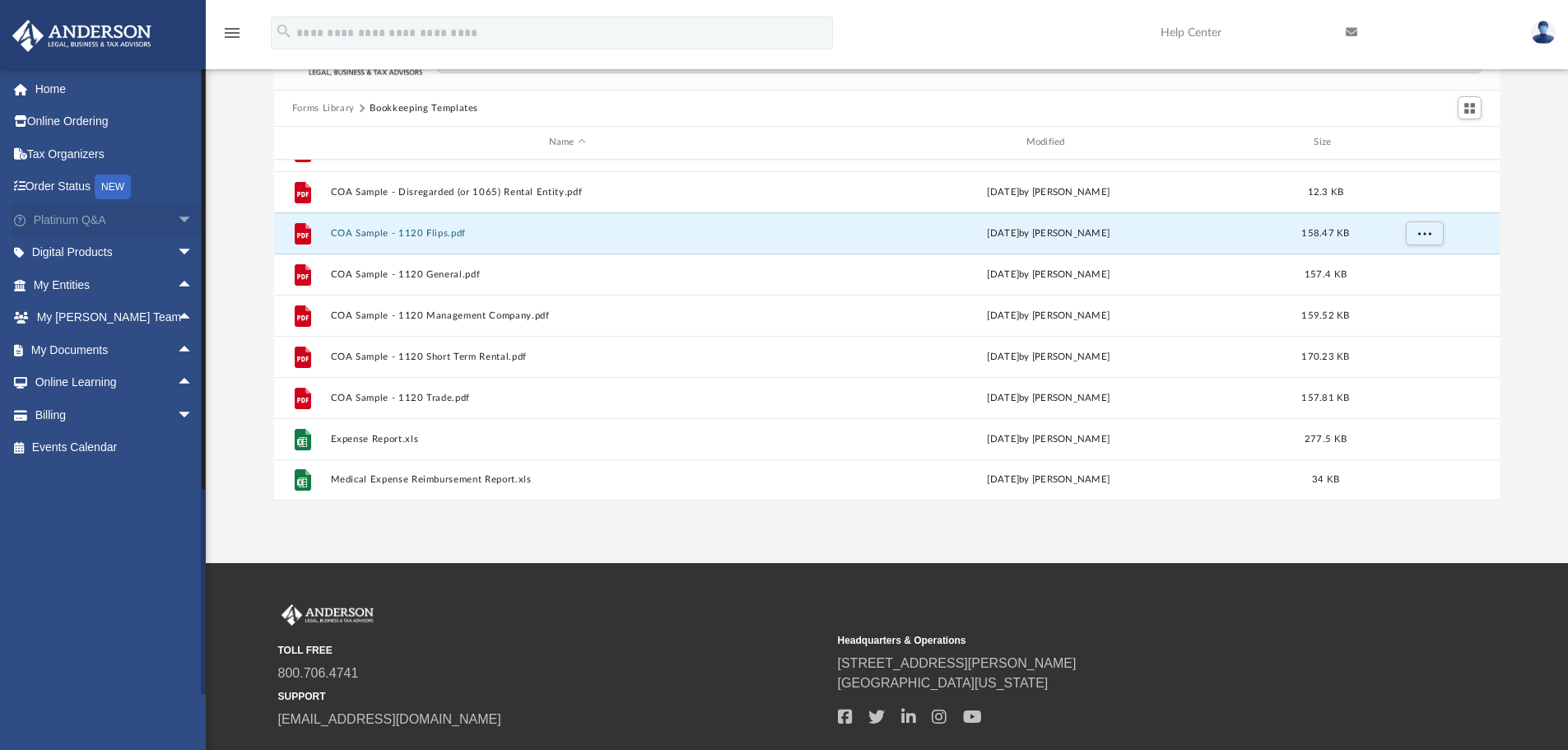
click at [179, 216] on span "arrow_drop_down" at bounding box center [194, 220] width 33 height 34
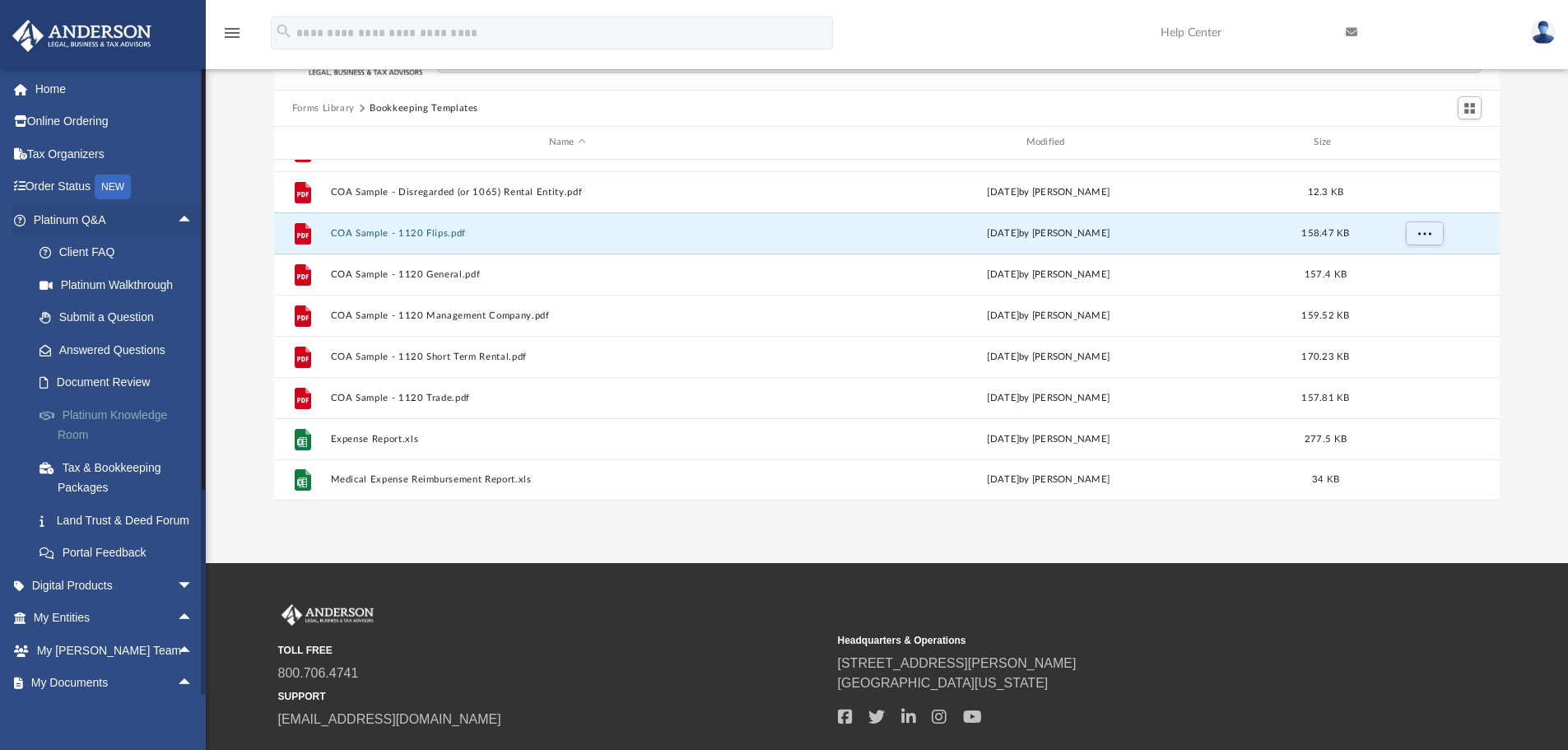
click at [143, 407] on link "Platinum Knowledge Room" at bounding box center [121, 425] width 195 height 53
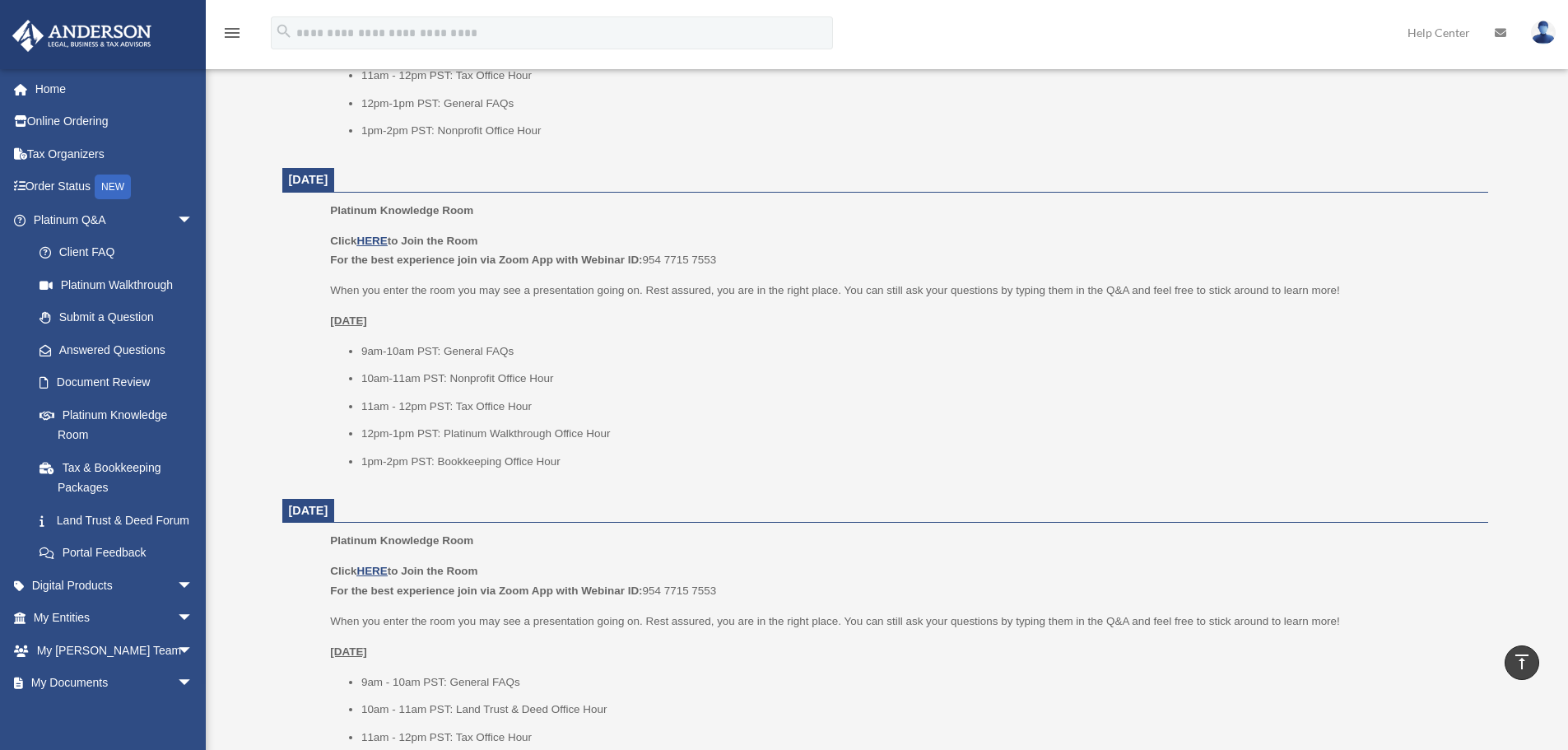
scroll to position [1235, 0]
click at [177, 221] on span "arrow_drop_down" at bounding box center [194, 220] width 33 height 34
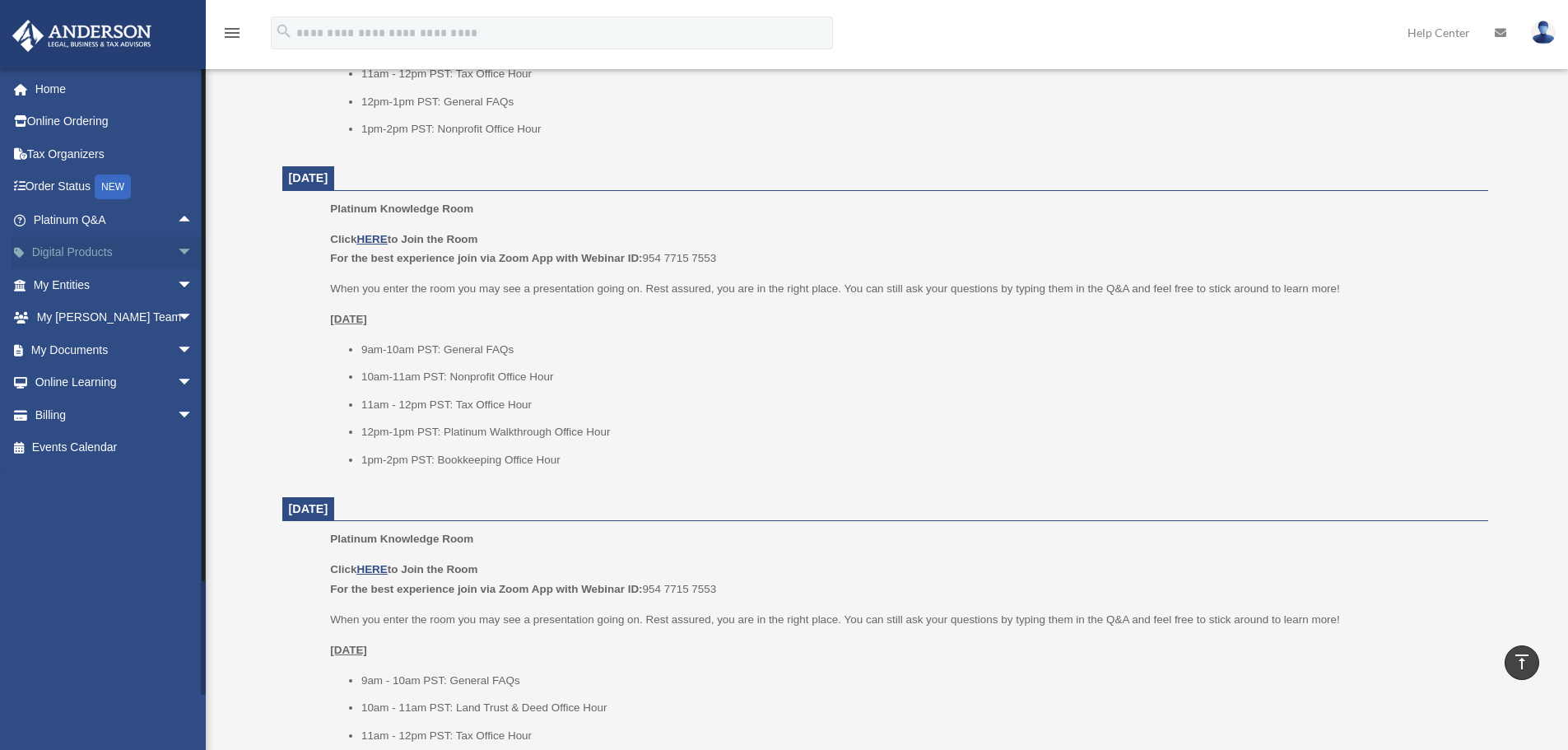
click at [177, 255] on span "arrow_drop_down" at bounding box center [194, 253] width 33 height 34
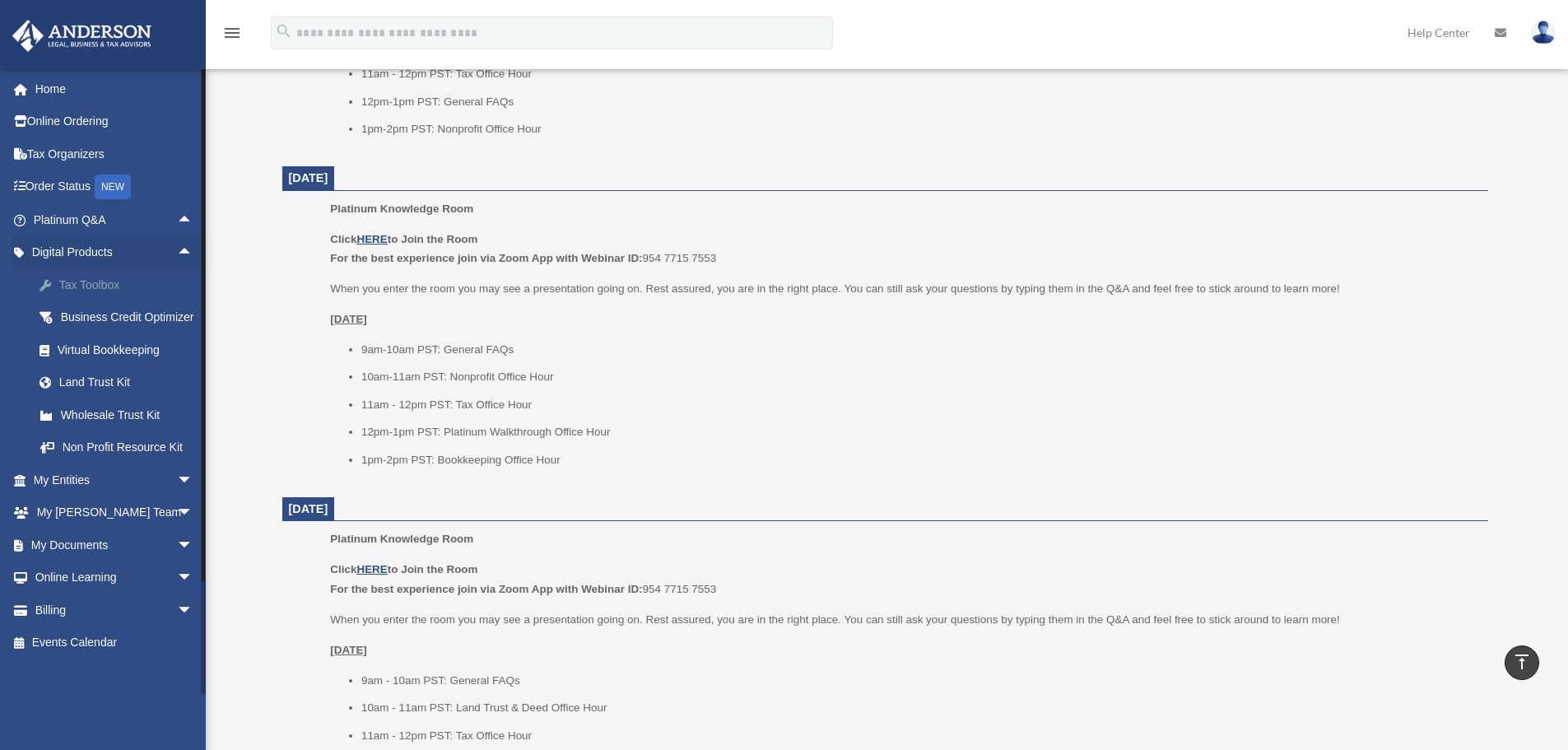
click at [165, 284] on div "Tax Toolbox" at bounding box center [128, 284] width 140 height 20
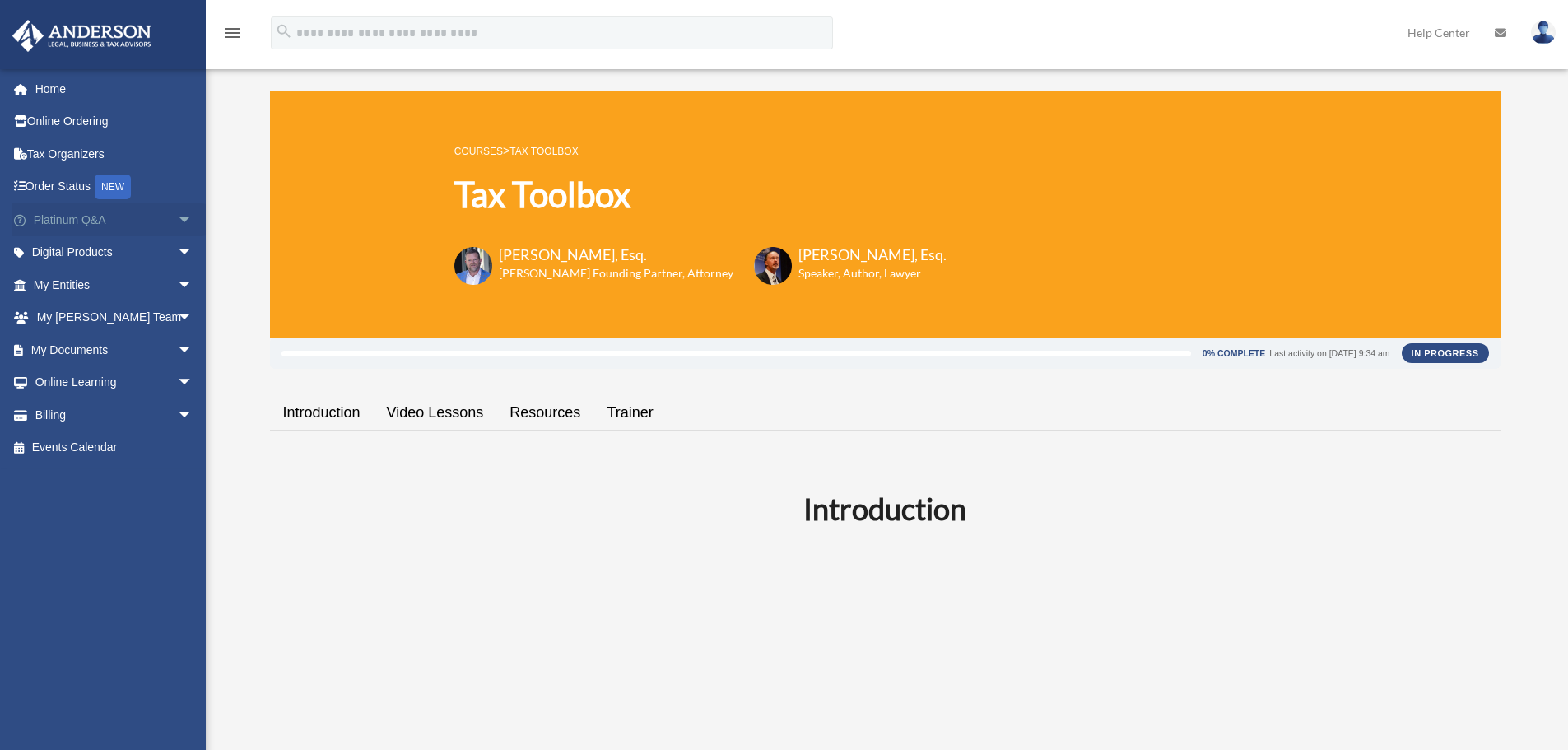
click at [189, 206] on span "arrow_drop_down" at bounding box center [194, 220] width 33 height 34
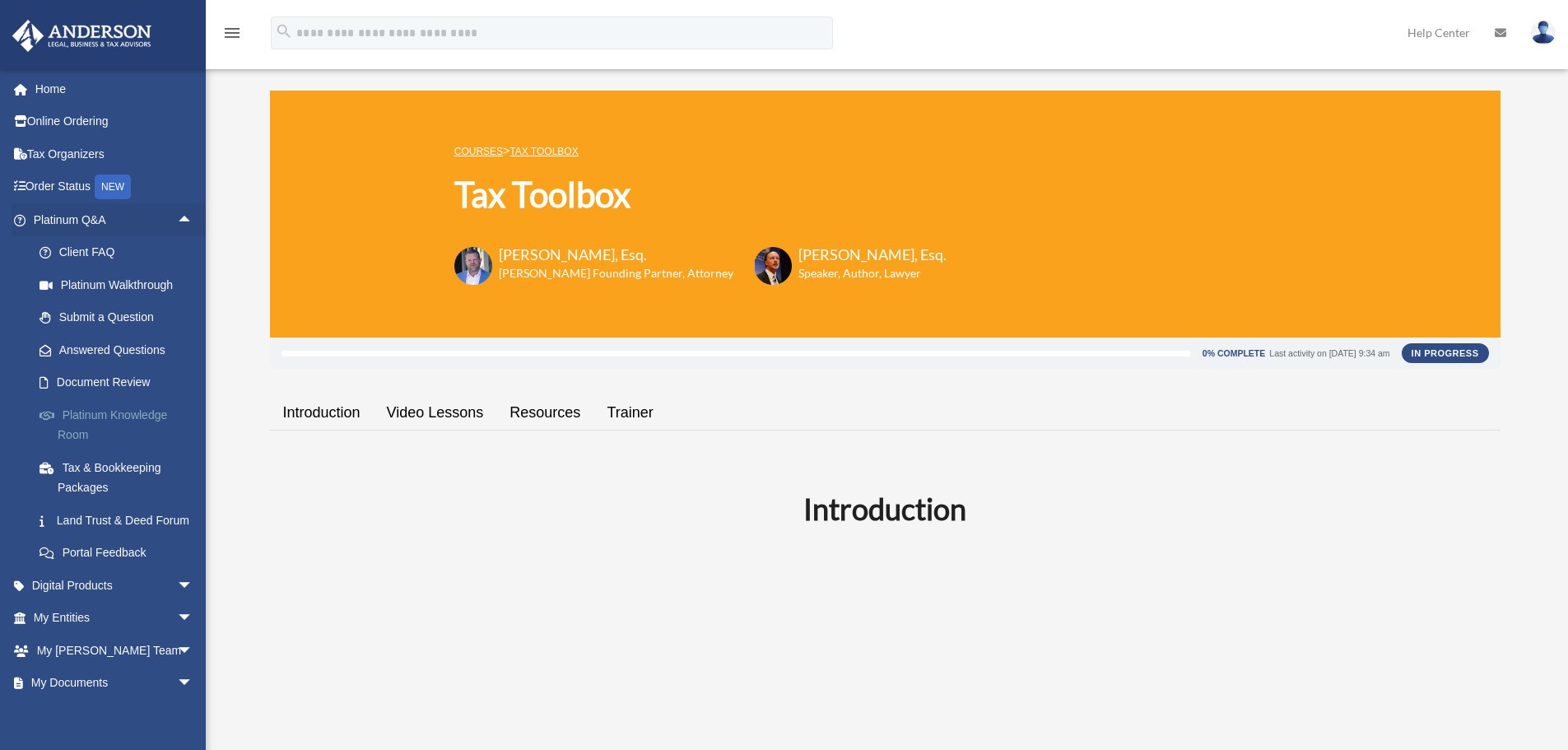
click at [113, 433] on link "Platinum Knowledge Room" at bounding box center [121, 425] width 195 height 53
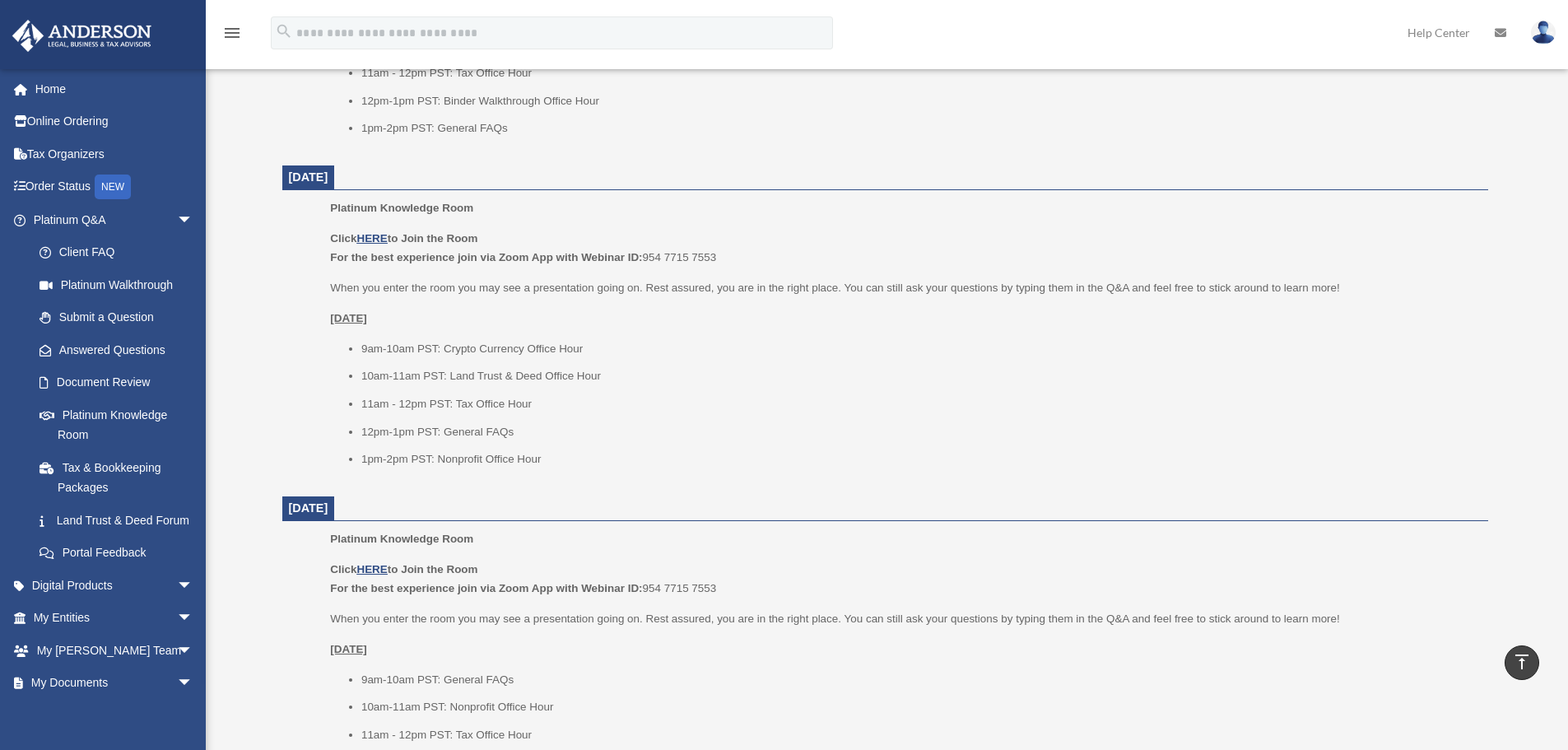
scroll to position [906, 0]
